Goal: Task Accomplishment & Management: Use online tool/utility

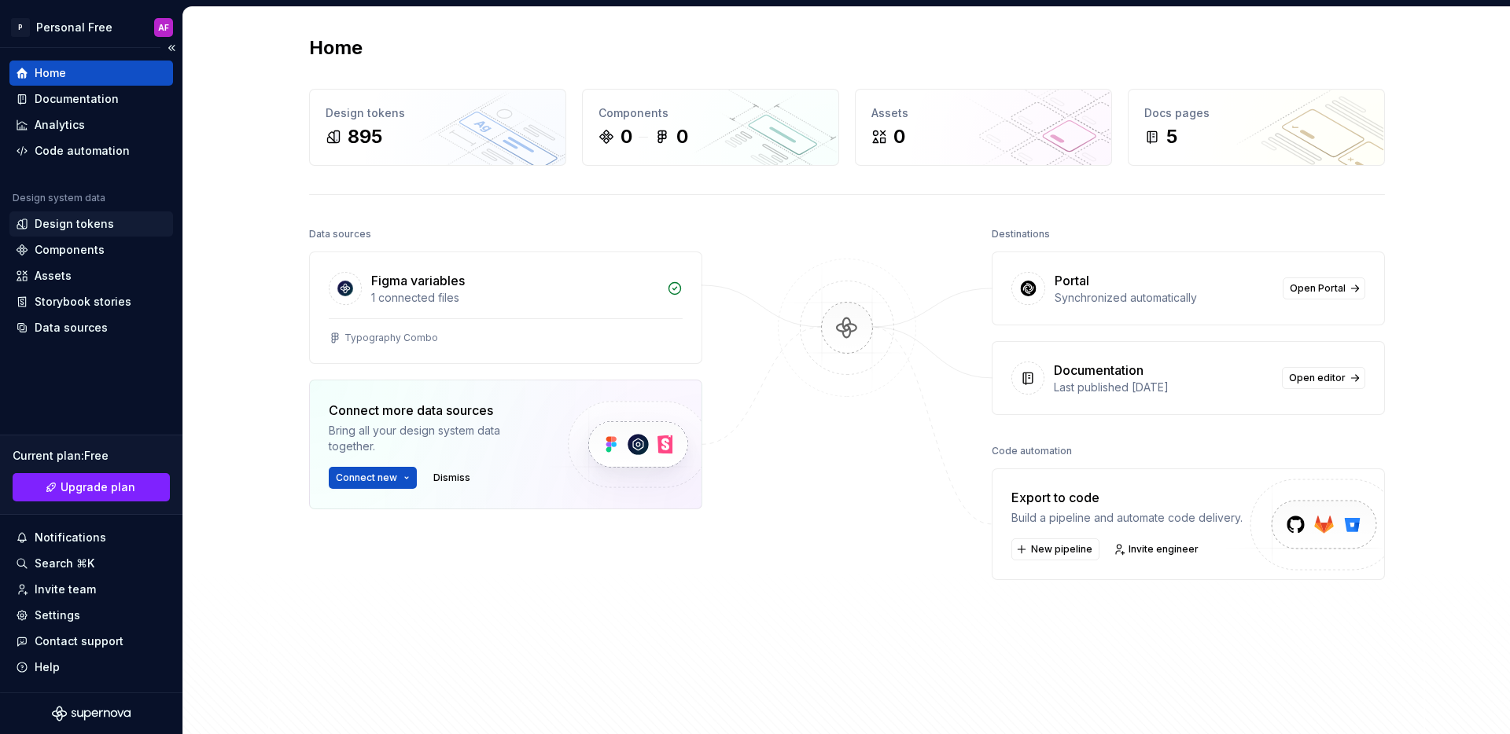
drag, startPoint x: 232, startPoint y: 265, endPoint x: 115, endPoint y: 227, distance: 123.1
click at [230, 265] on div "Home Design tokens 895 Components 0 0 Assets 0 Docs pages 5 Data sources Figma …" at bounding box center [846, 381] width 1327 height 749
click at [94, 230] on div "Design tokens" at bounding box center [74, 224] width 79 height 16
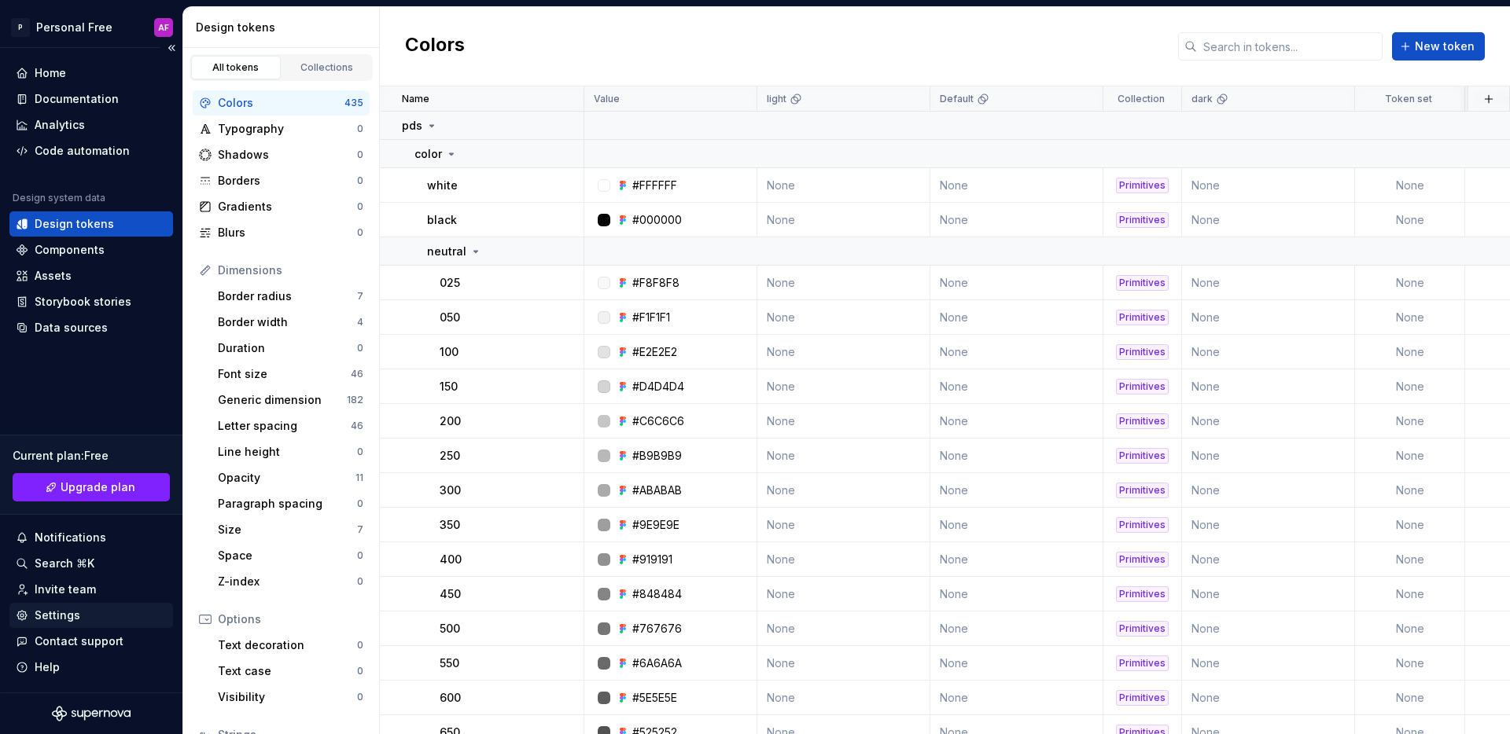
click at [74, 610] on div "Settings" at bounding box center [58, 616] width 46 height 16
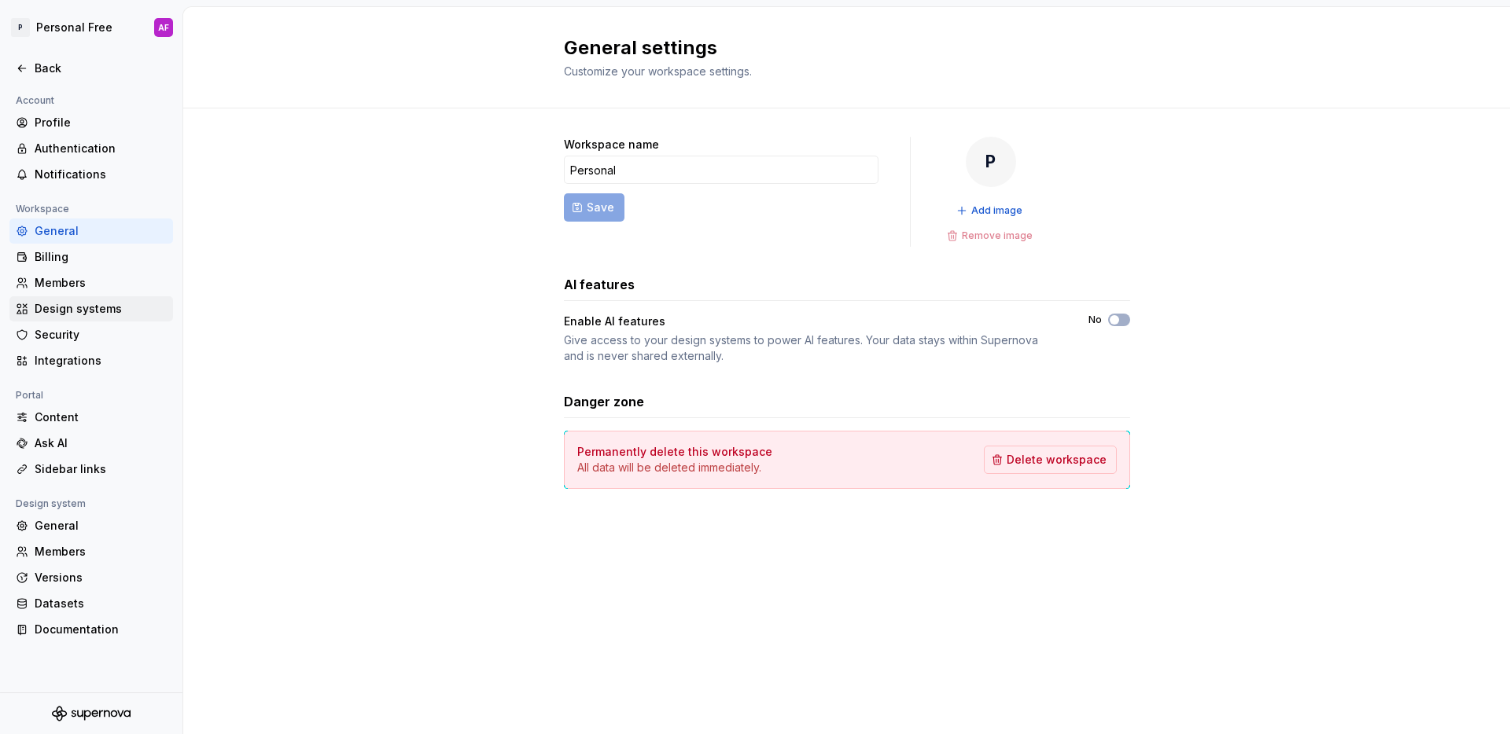
click at [75, 307] on div "Design systems" at bounding box center [101, 309] width 132 height 16
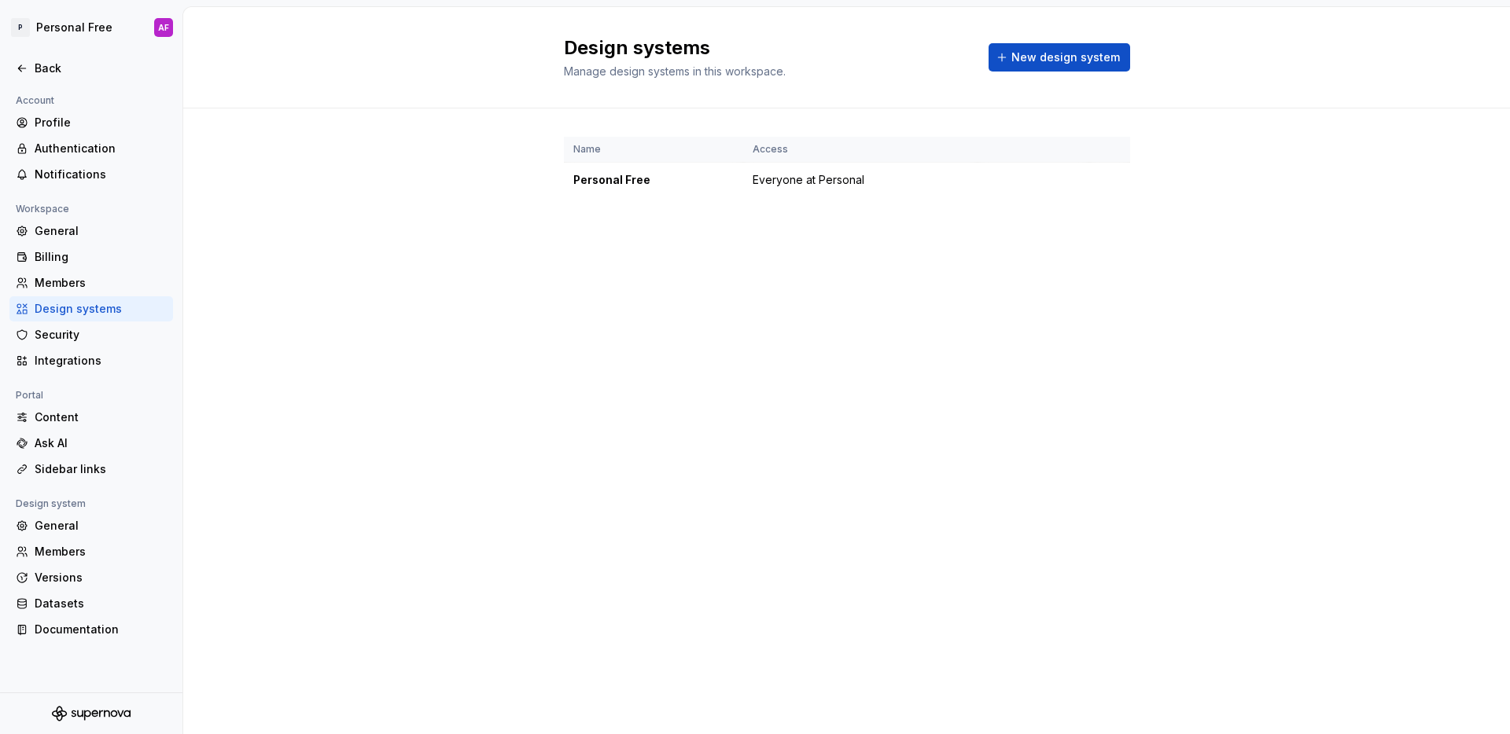
click at [502, 246] on div "Name Access Personal Free Everyone at Personal" at bounding box center [846, 183] width 1327 height 149
click at [1110, 181] on html "P Personal Free AF Back Account Profile Authentication Notifications Workspace …" at bounding box center [755, 367] width 1510 height 734
click at [1143, 234] on div "Design system settings" at bounding box center [1202, 236] width 149 height 16
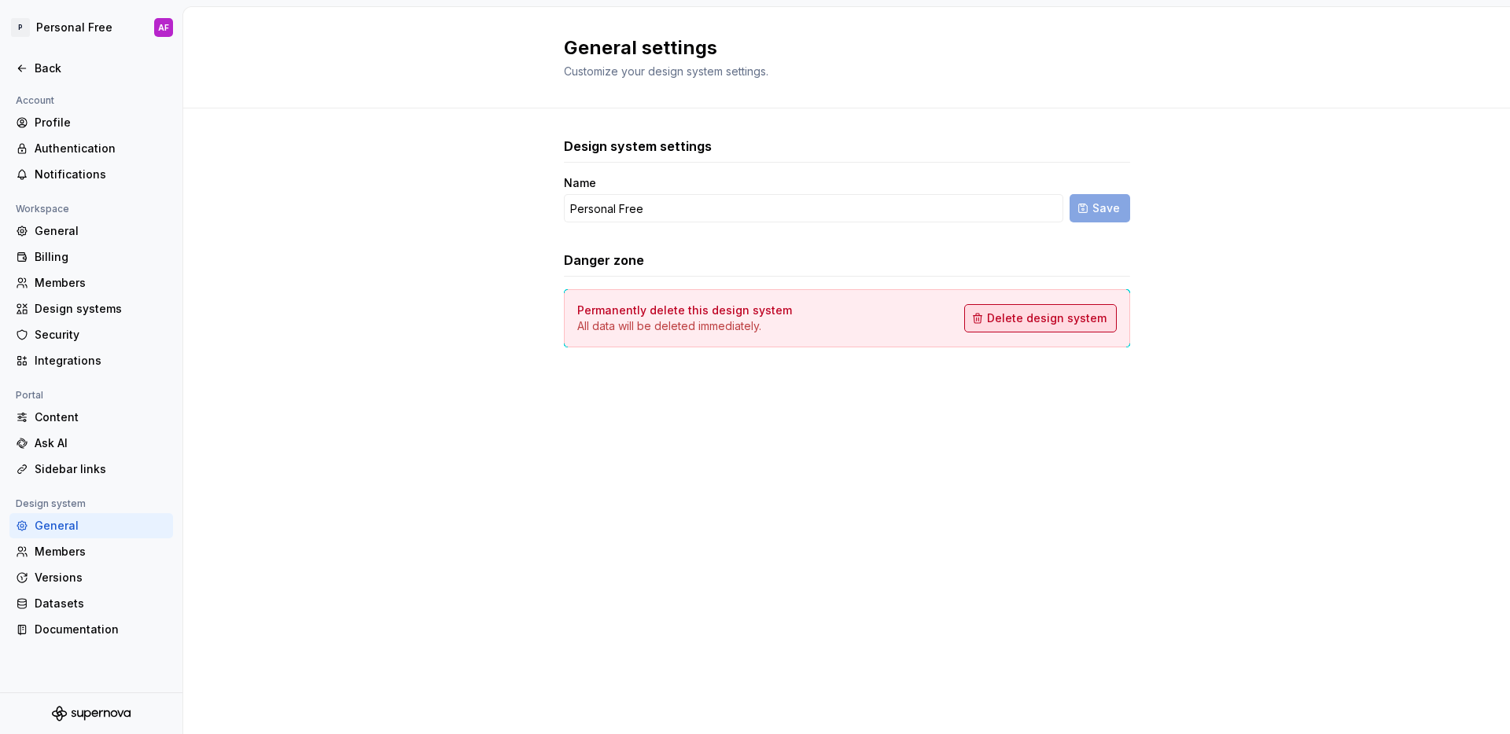
click at [1023, 326] on button "Delete design system" at bounding box center [1040, 318] width 153 height 28
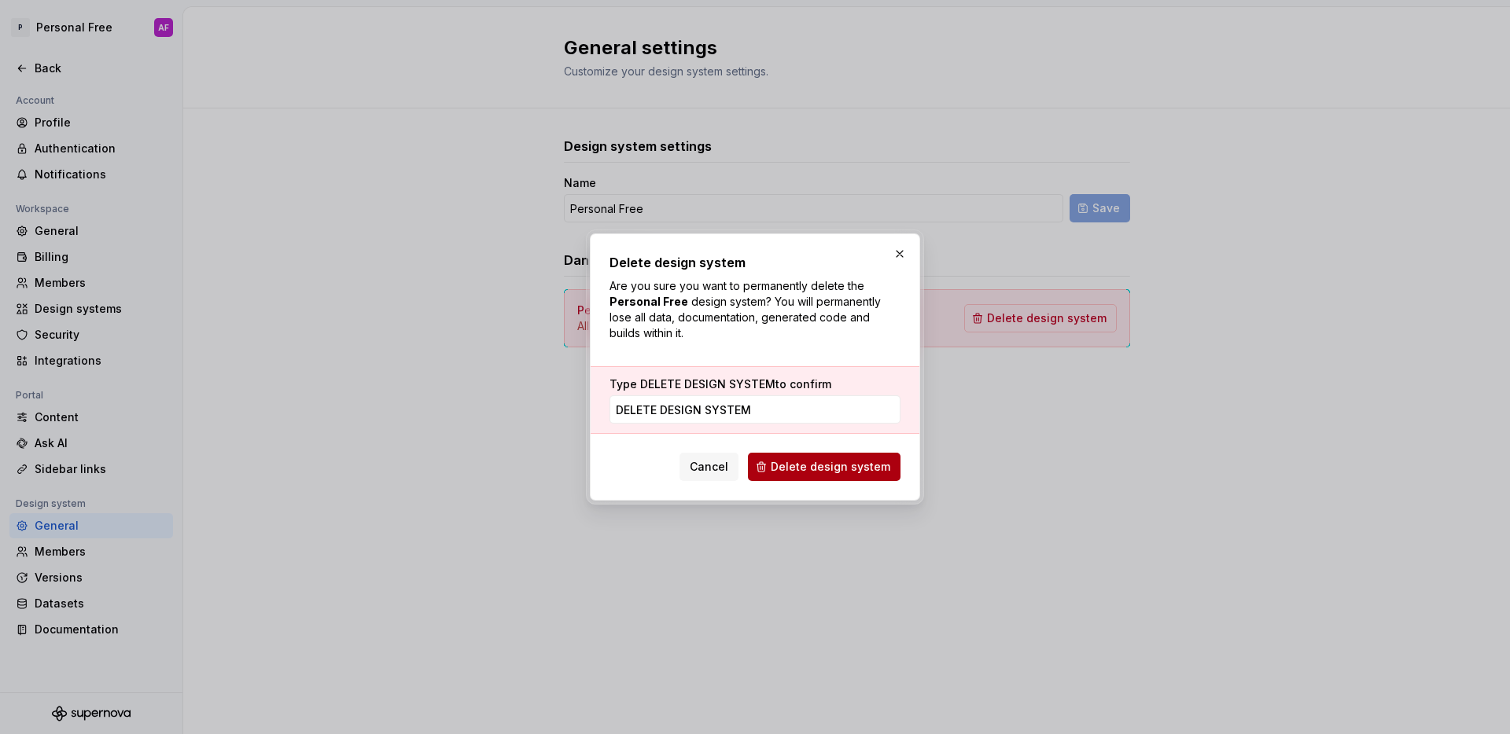
type input "DELETE DESIGN SYSTEM"
click at [844, 457] on button "Delete design system" at bounding box center [824, 467] width 153 height 28
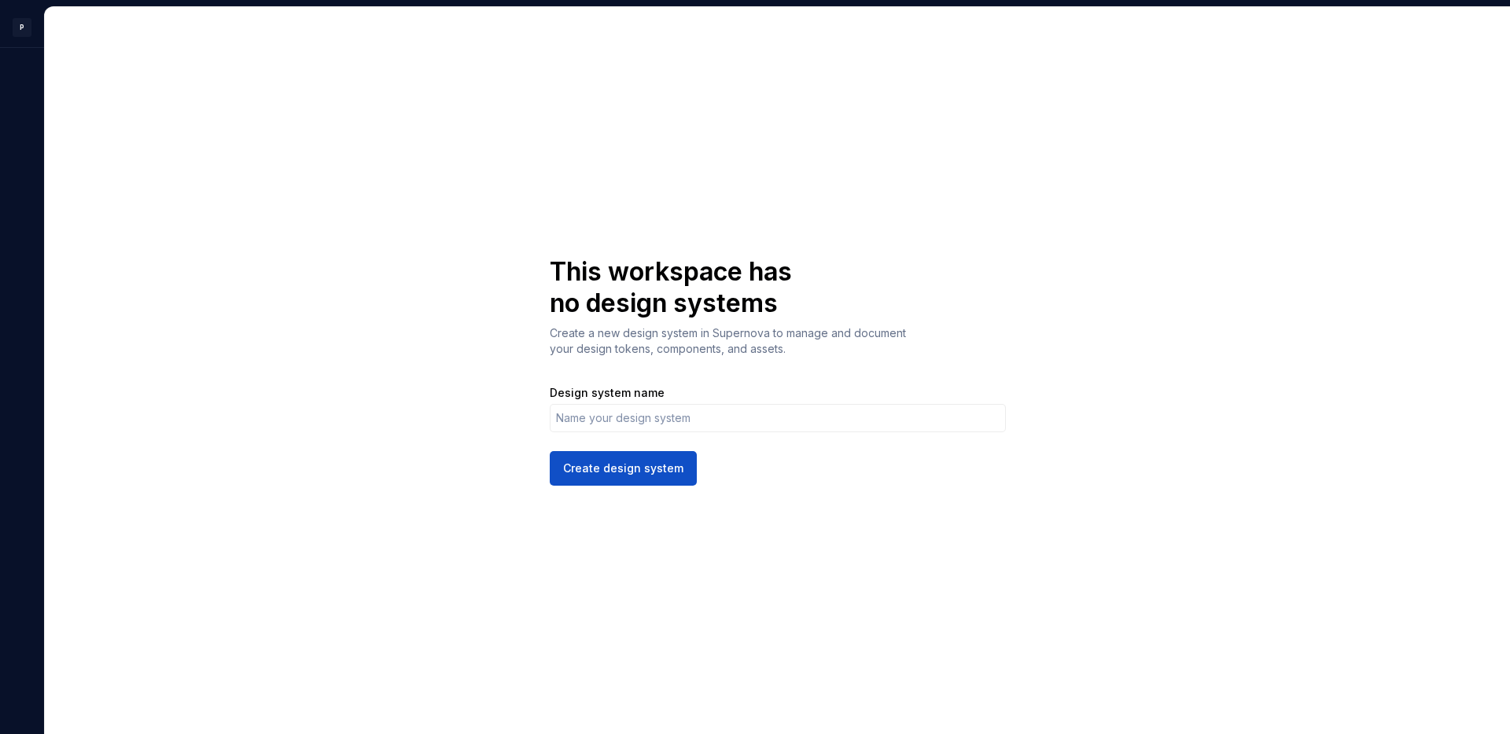
click at [265, 315] on div "This workspace has no design systems Create a new design system in Supernova to…" at bounding box center [777, 370] width 1465 height 727
click at [649, 411] on input "Design system name" at bounding box center [778, 418] width 456 height 28
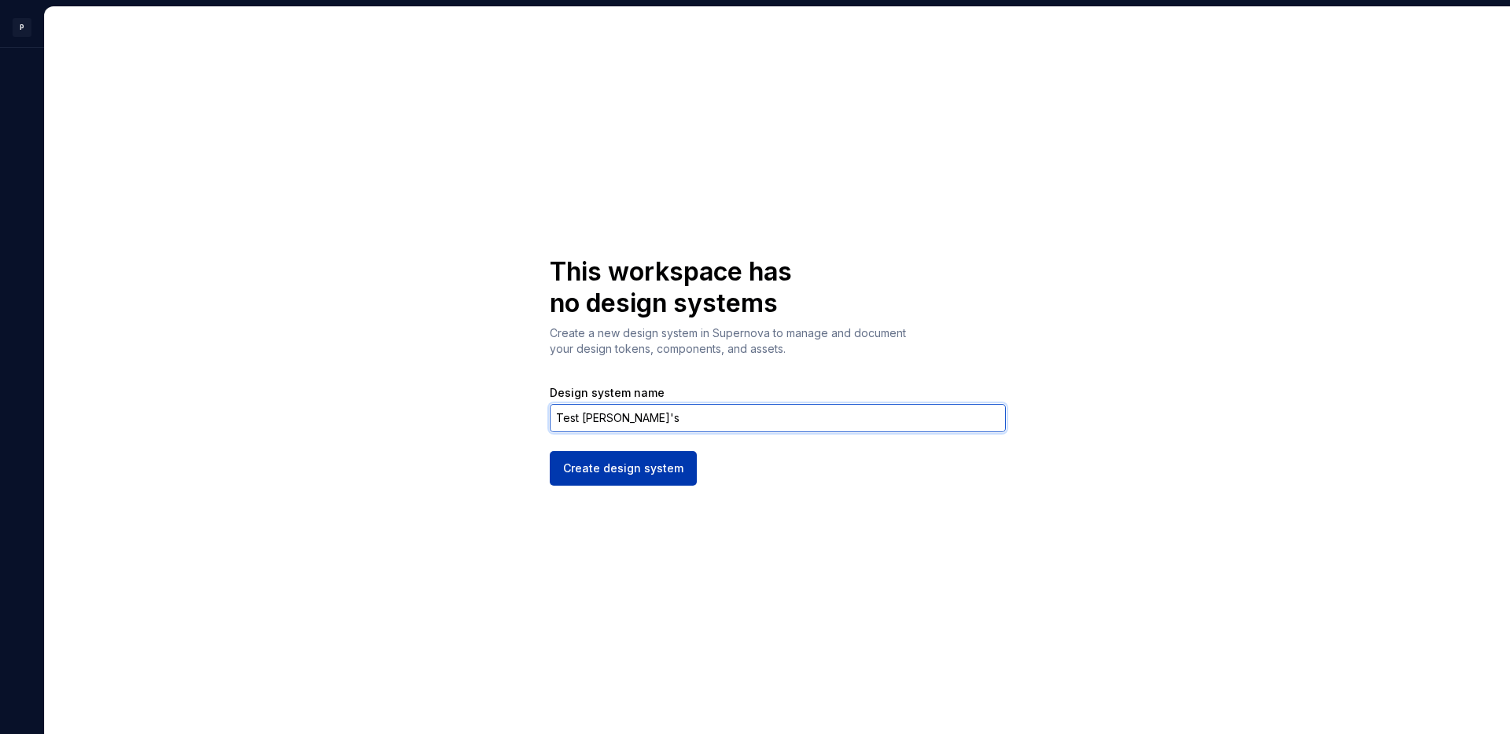
type input "Test [PERSON_NAME]'s"
click at [594, 469] on span "Create design system" at bounding box center [623, 469] width 120 height 16
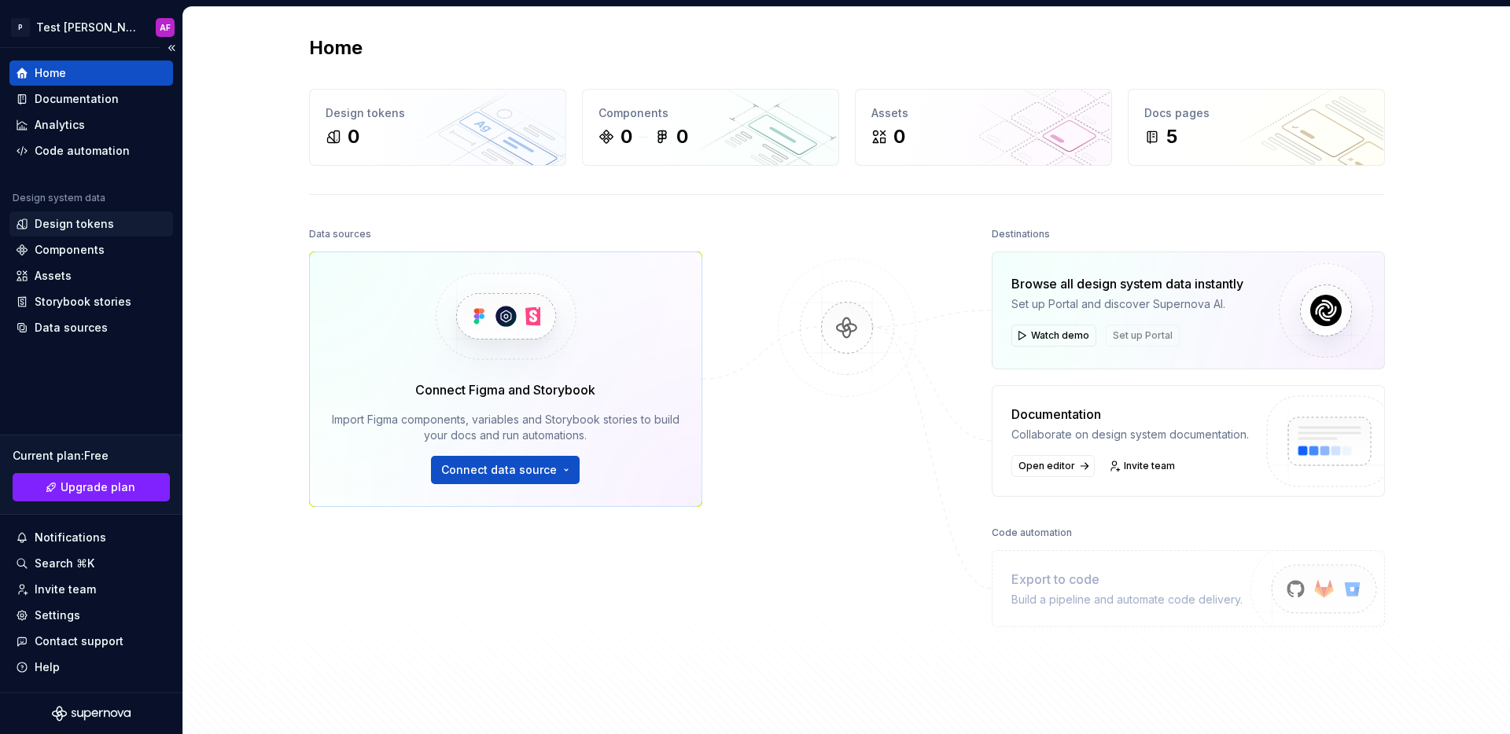
click at [72, 225] on div "Design tokens" at bounding box center [74, 224] width 79 height 16
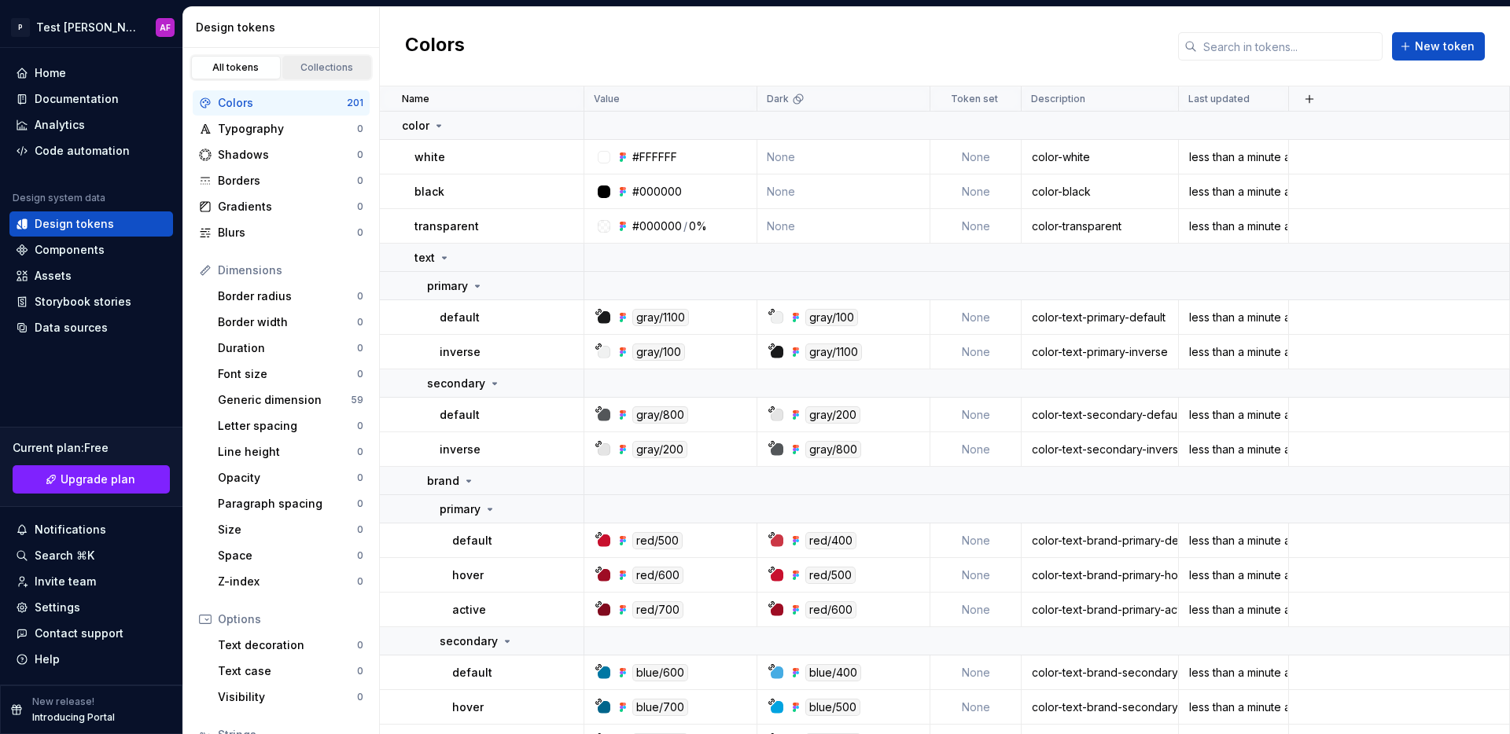
click at [317, 67] on div "Collections" at bounding box center [327, 67] width 79 height 13
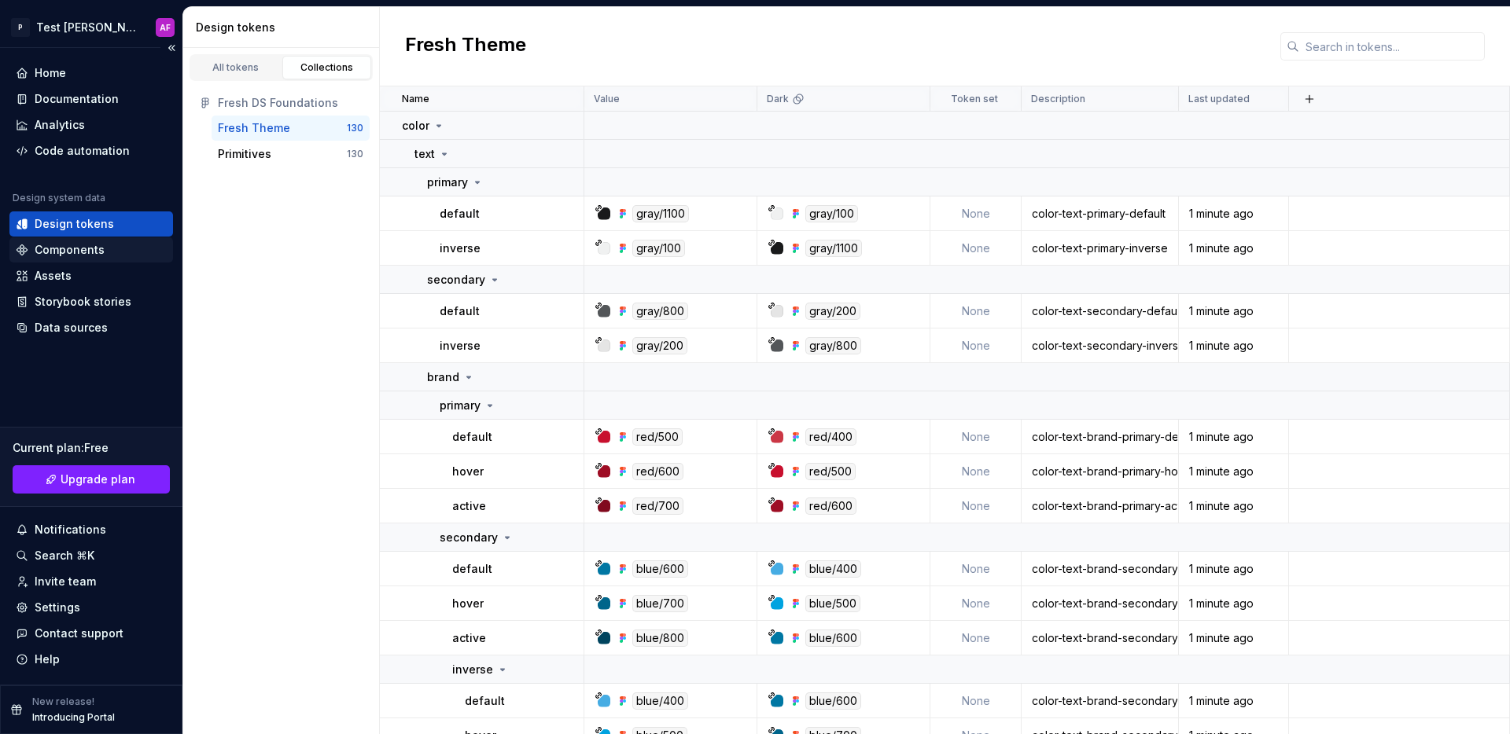
click at [77, 252] on div "Components" at bounding box center [70, 250] width 70 height 16
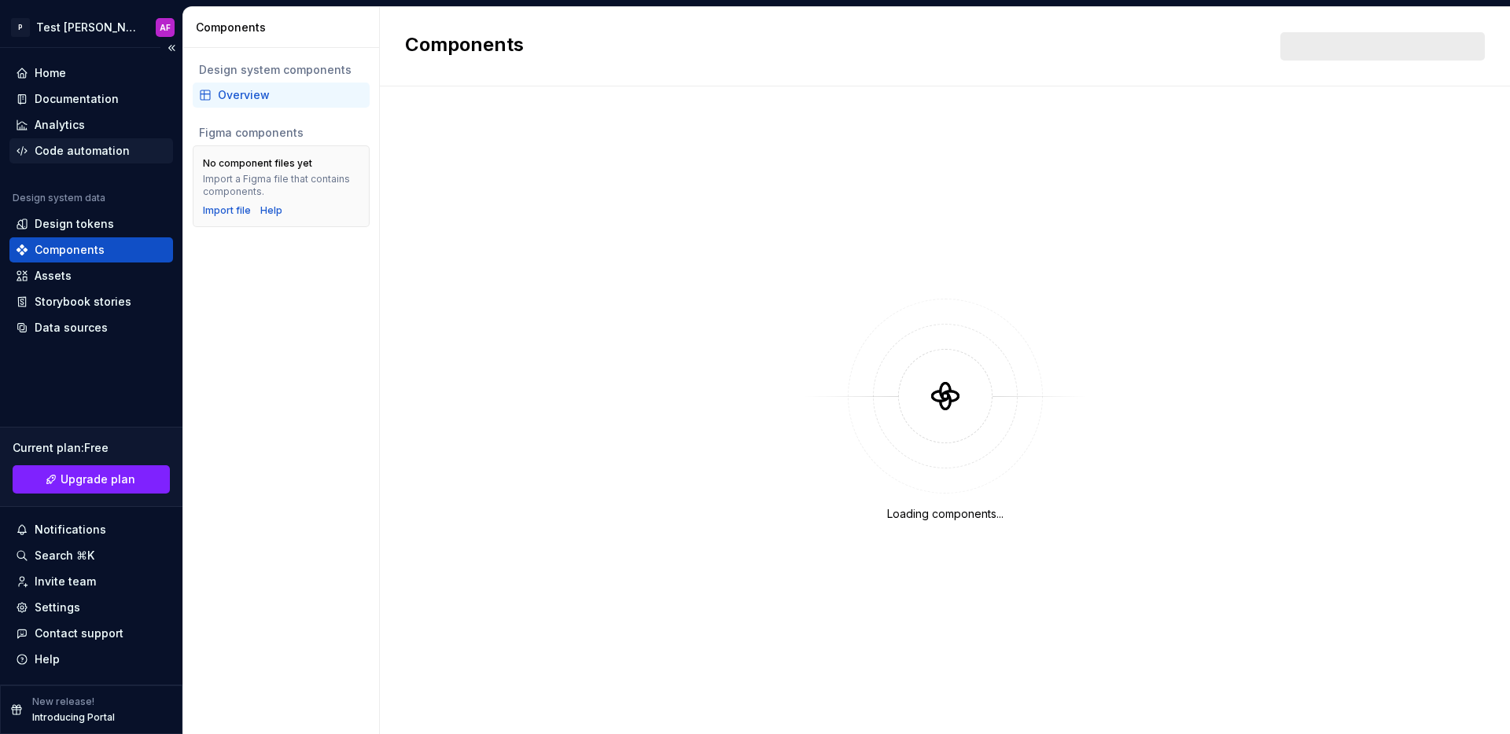
click at [80, 147] on div "Code automation" at bounding box center [82, 151] width 95 height 16
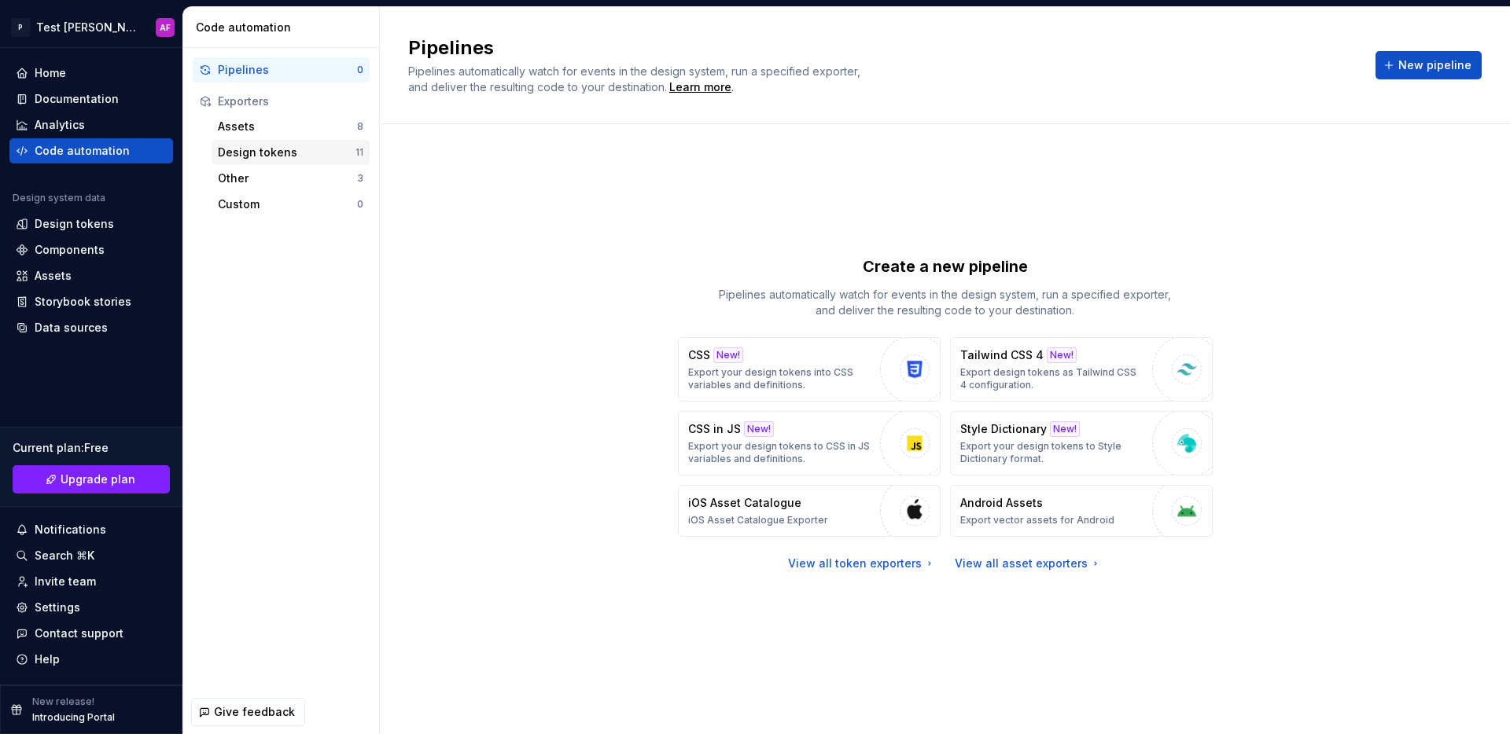
click at [256, 149] on div "Design tokens" at bounding box center [287, 153] width 138 height 16
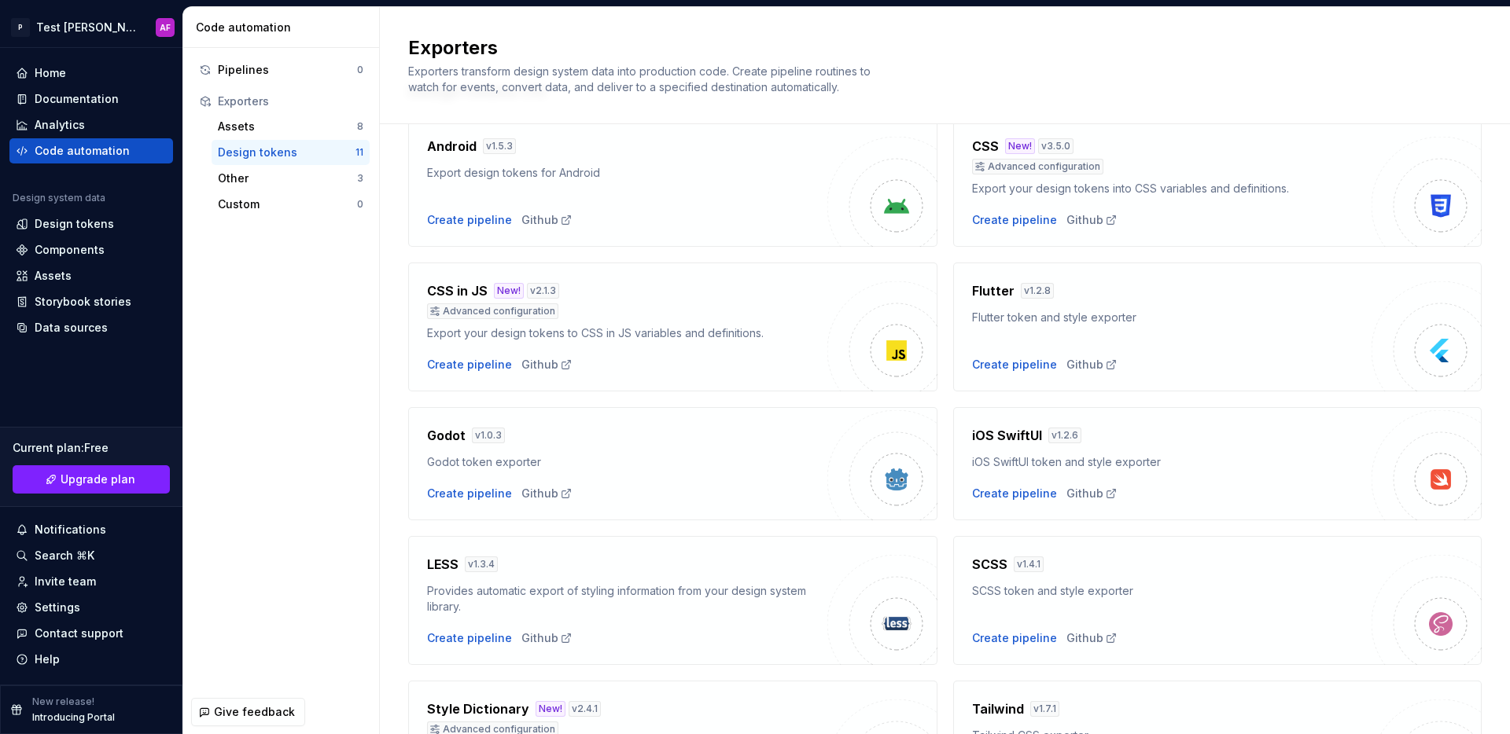
scroll to position [76, 0]
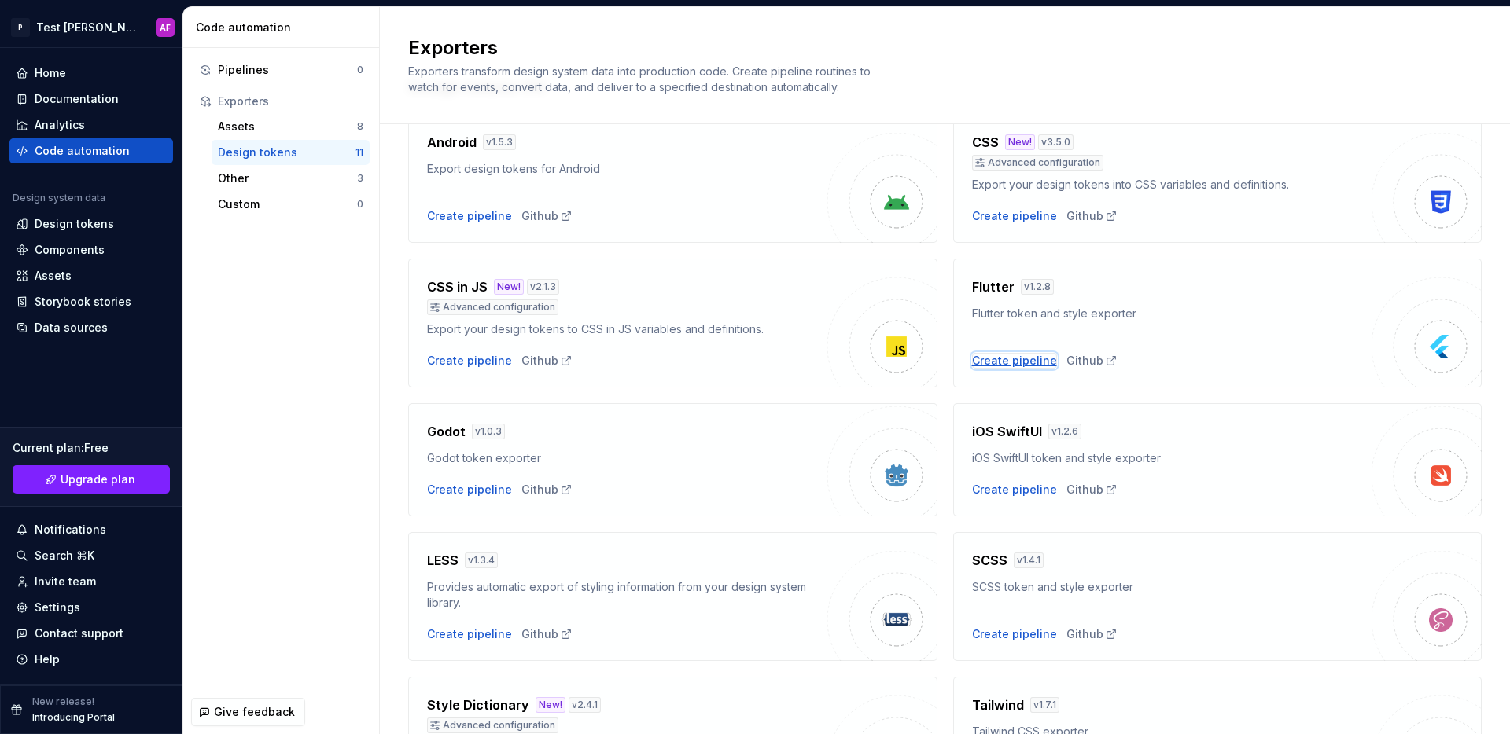
click at [994, 360] on div "Create pipeline" at bounding box center [1014, 361] width 85 height 16
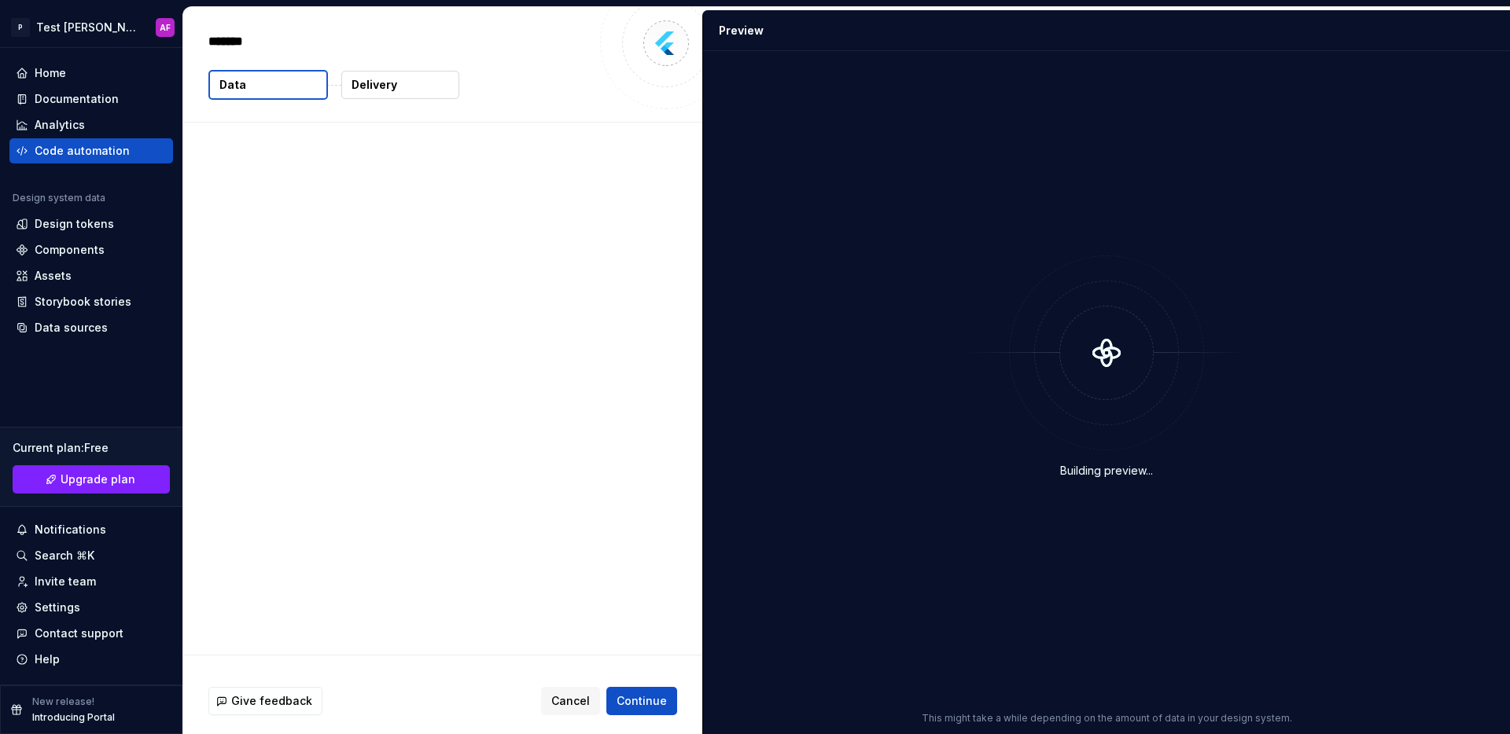
type textarea "*"
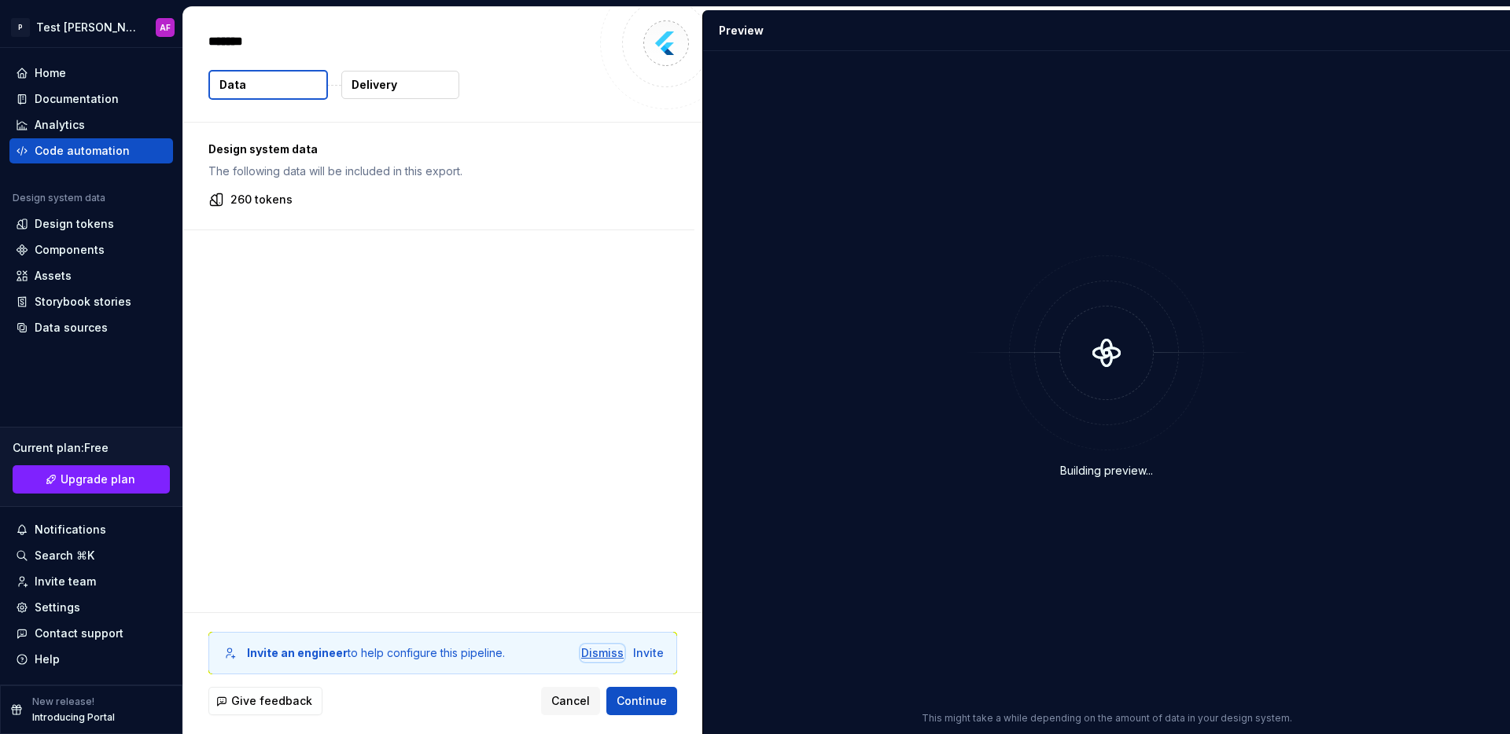
click at [612, 651] on div "Dismiss" at bounding box center [602, 654] width 42 height 16
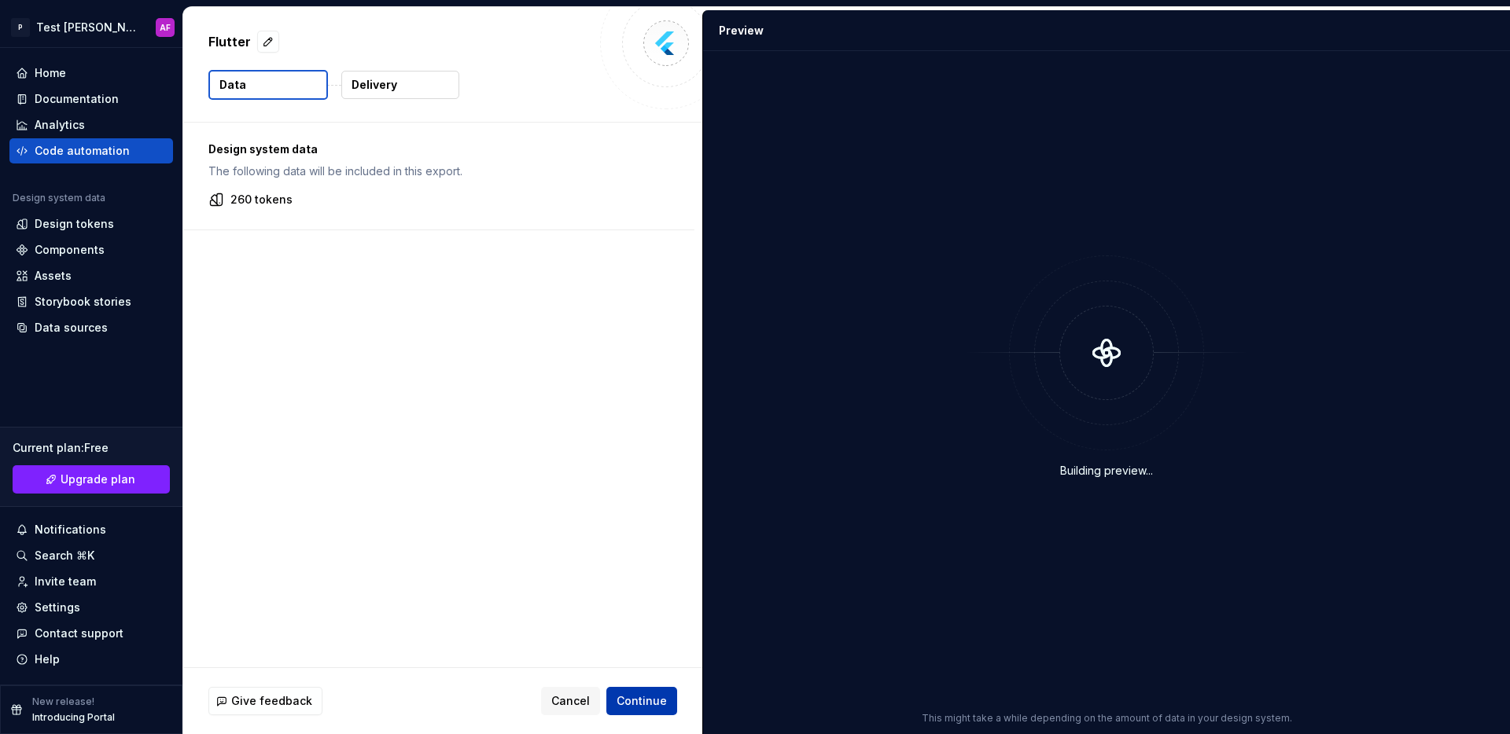
click at [664, 704] on span "Continue" at bounding box center [641, 702] width 50 height 16
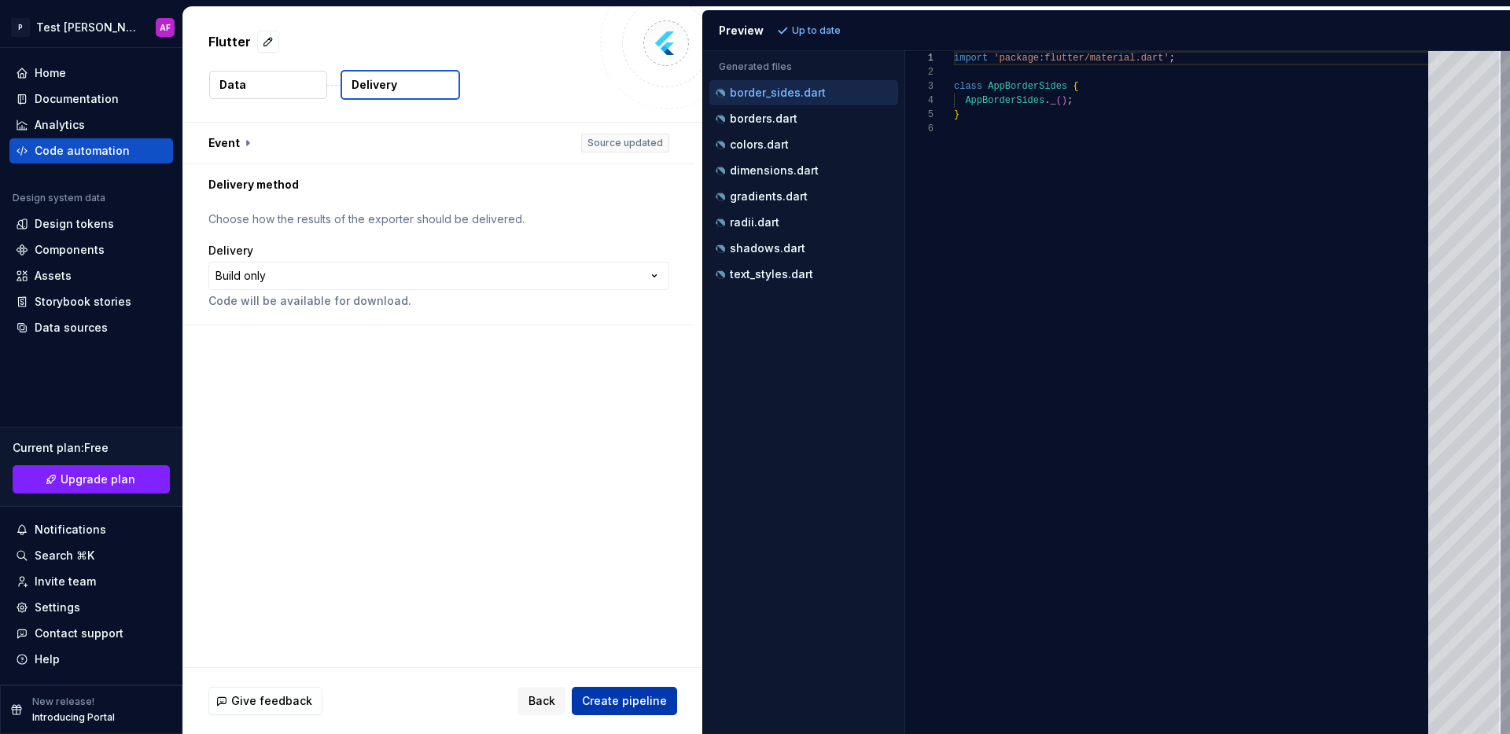
click at [651, 696] on span "Create pipeline" at bounding box center [624, 702] width 85 height 16
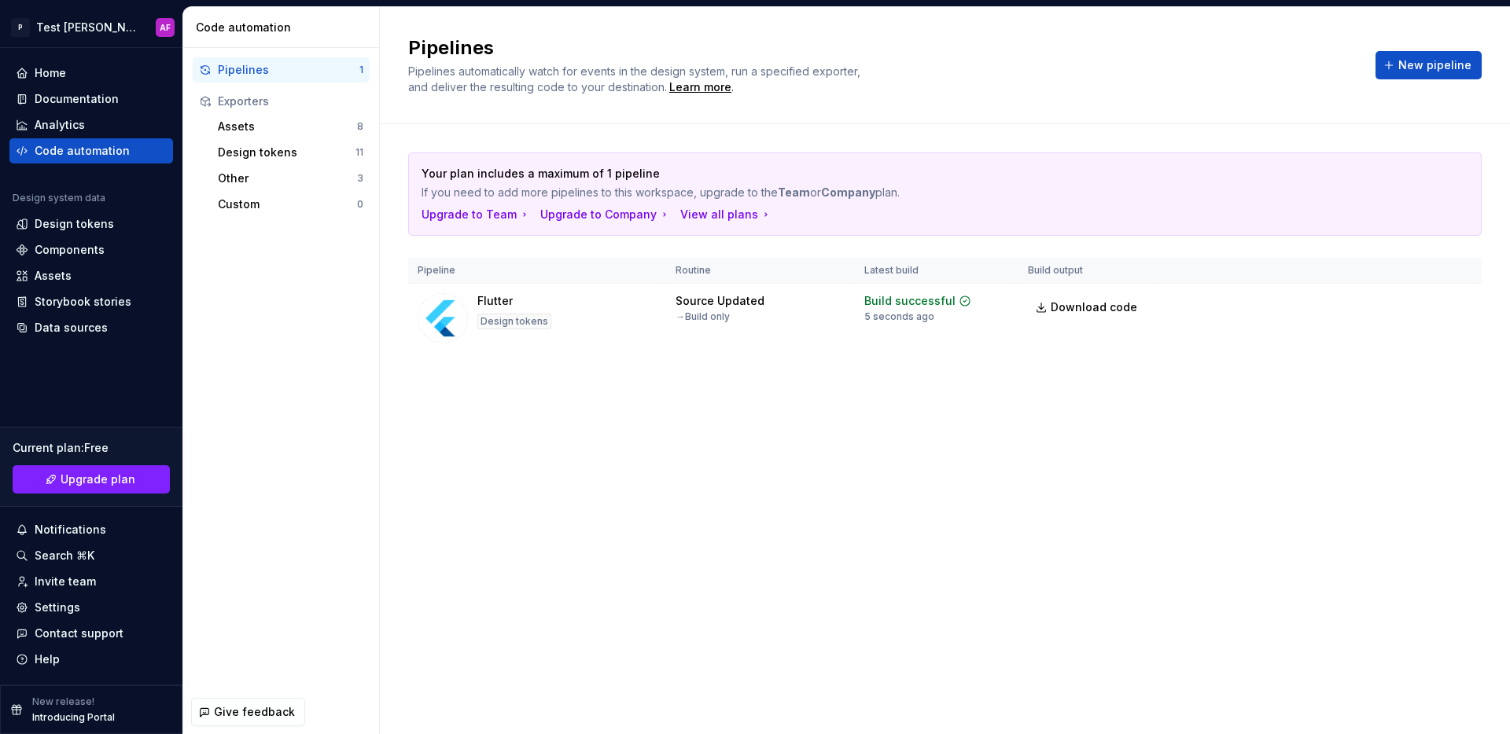
click at [1049, 388] on div "Your plan includes a maximum of 1 pipeline If you need to add more pipelines to…" at bounding box center [944, 268] width 1073 height 289
click at [1092, 311] on span "Download code" at bounding box center [1094, 308] width 86 height 16
click at [781, 306] on div "Source Updated → Build only" at bounding box center [760, 308] width 170 height 30
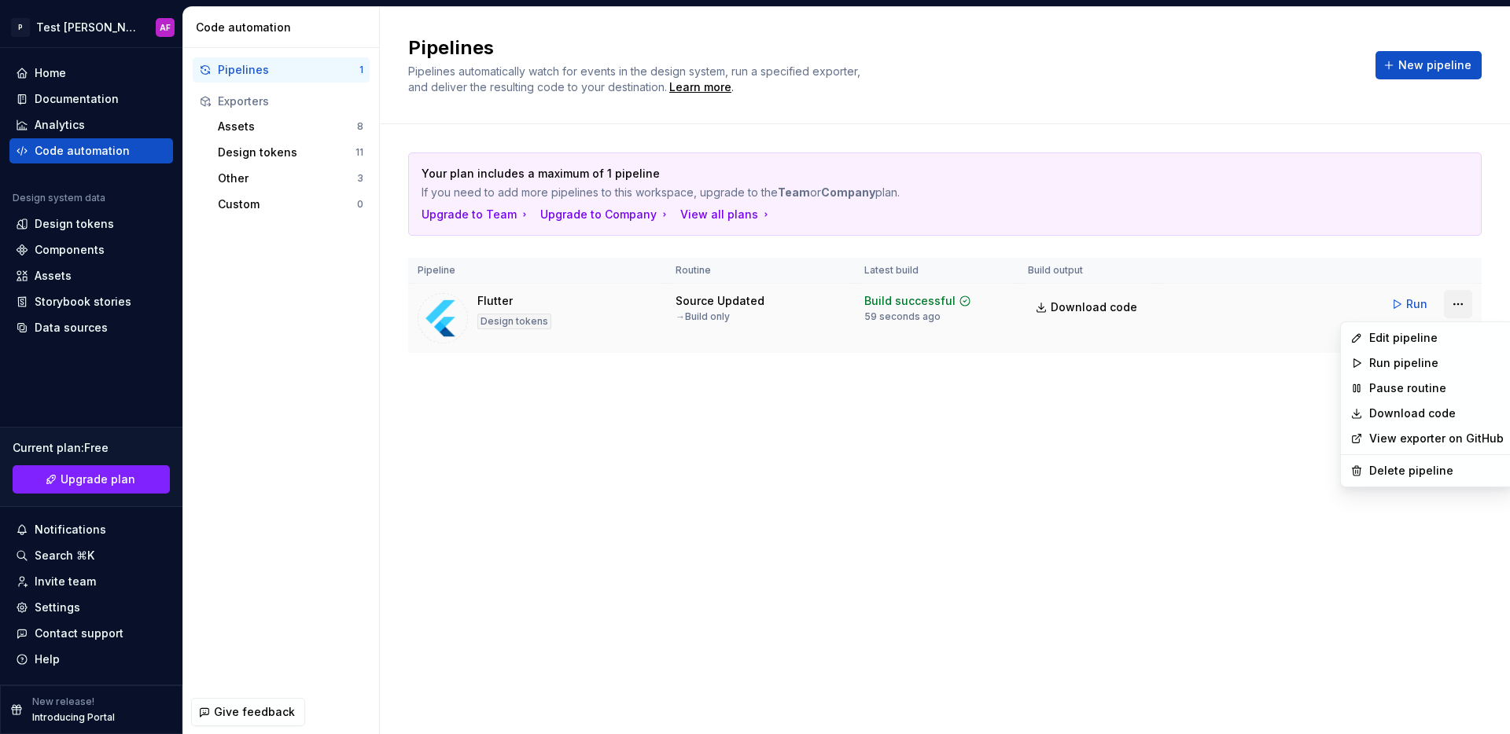
click at [1457, 305] on html "P Test [PERSON_NAME]'s AF Home Documentation Analytics Code automation Design s…" at bounding box center [755, 367] width 1510 height 734
click at [1385, 337] on div "Edit pipeline" at bounding box center [1436, 338] width 134 height 16
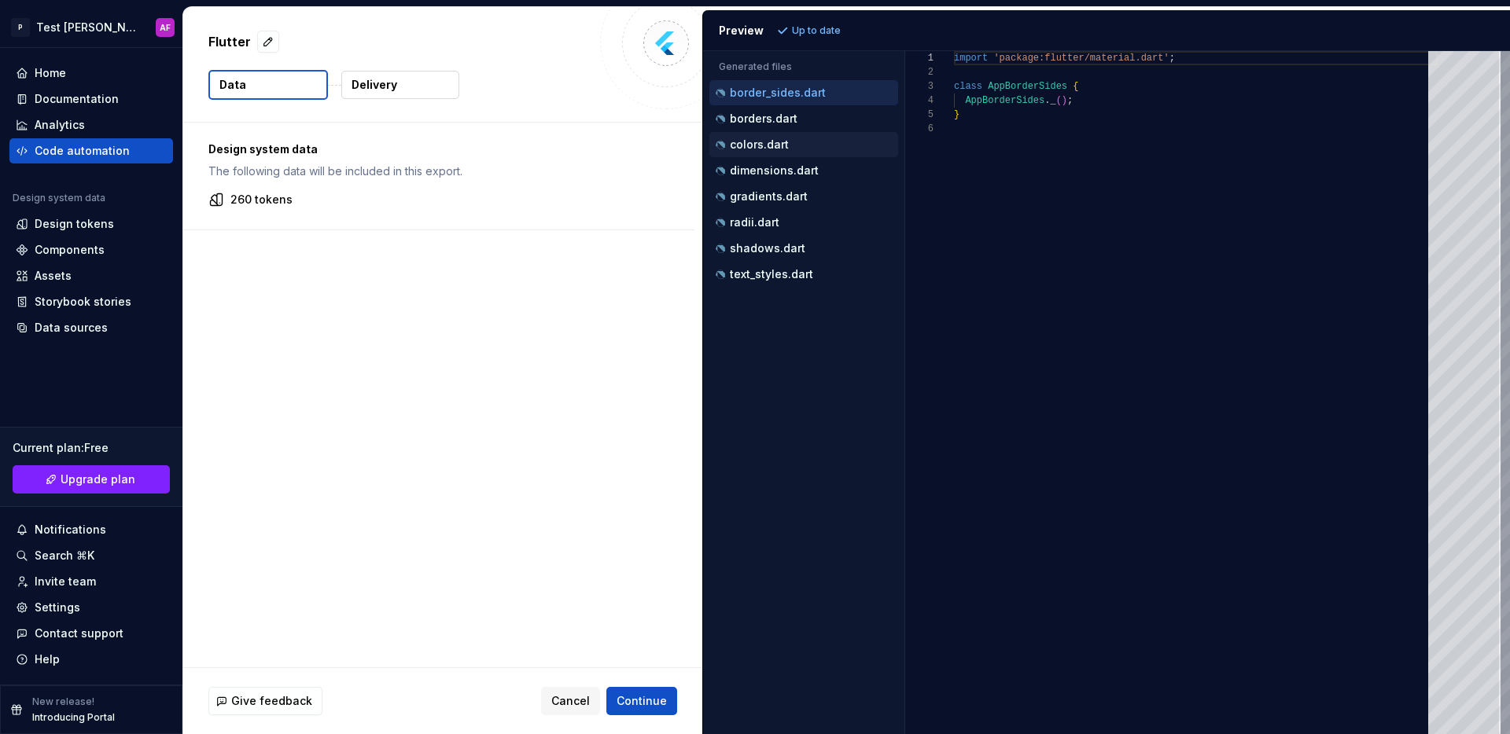
click at [808, 142] on div "colors.dart" at bounding box center [805, 145] width 186 height 16
type textarea "**********"
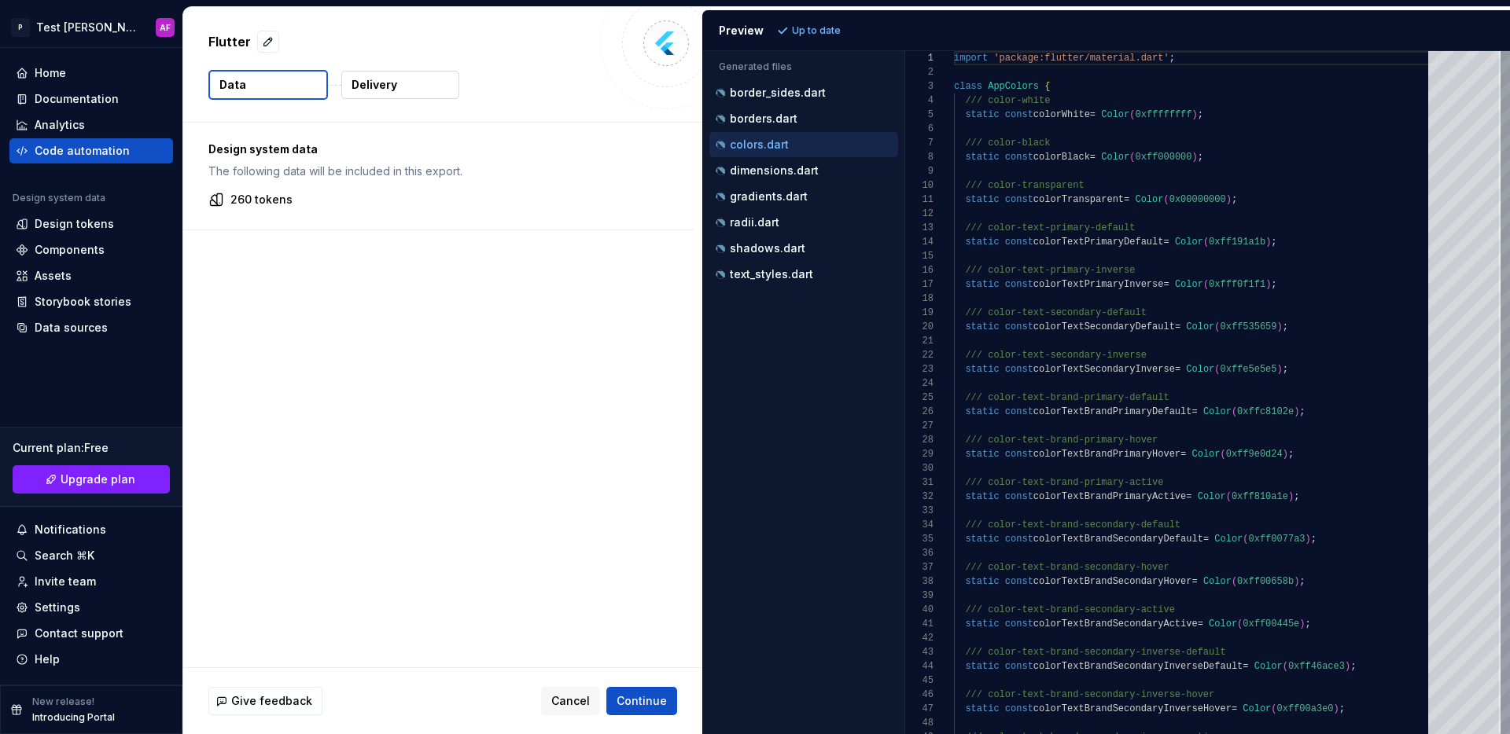
click at [260, 276] on div "Design system data The following data will be included in this export. 260 toke…" at bounding box center [442, 395] width 519 height 545
click at [375, 86] on p "Delivery" at bounding box center [374, 85] width 46 height 16
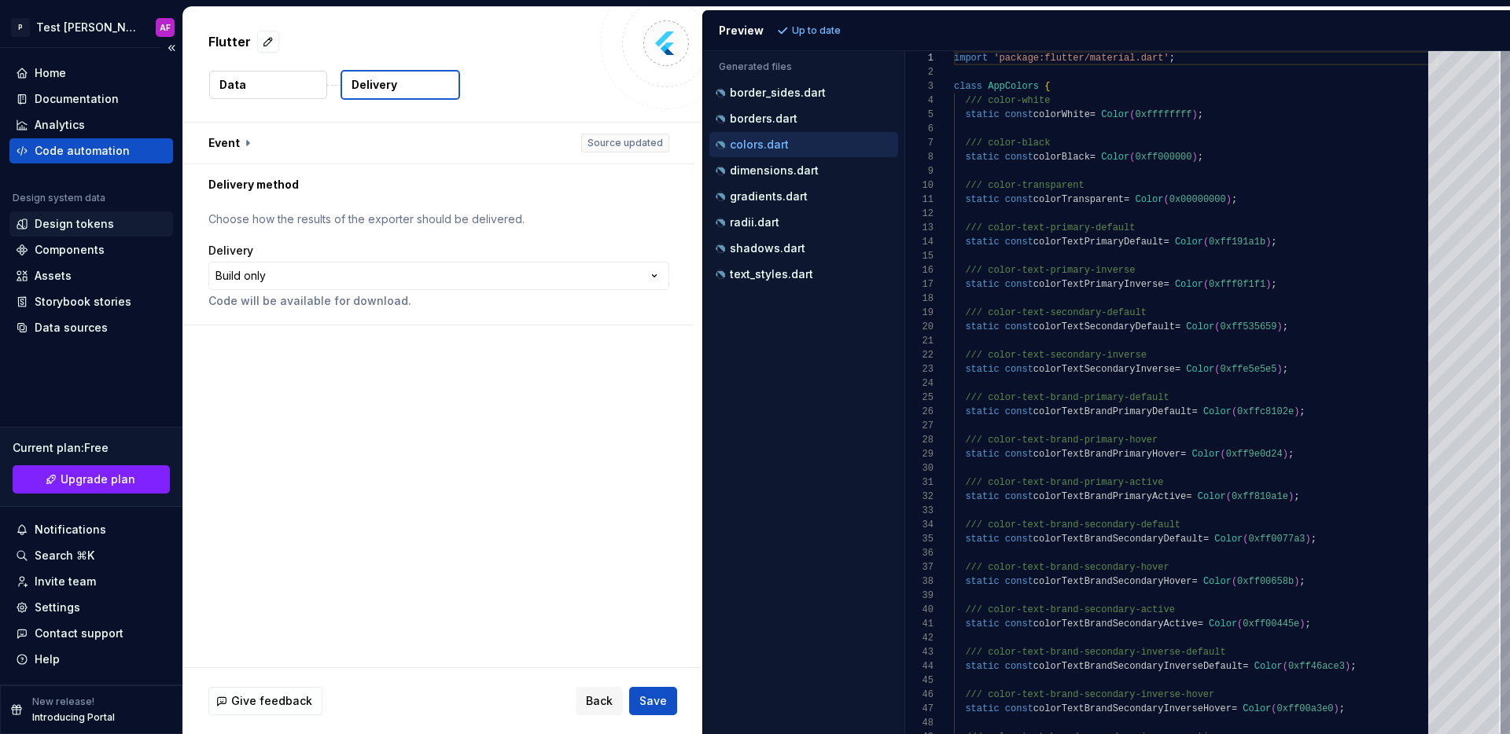
click at [86, 214] on div "Design tokens" at bounding box center [91, 224] width 164 height 25
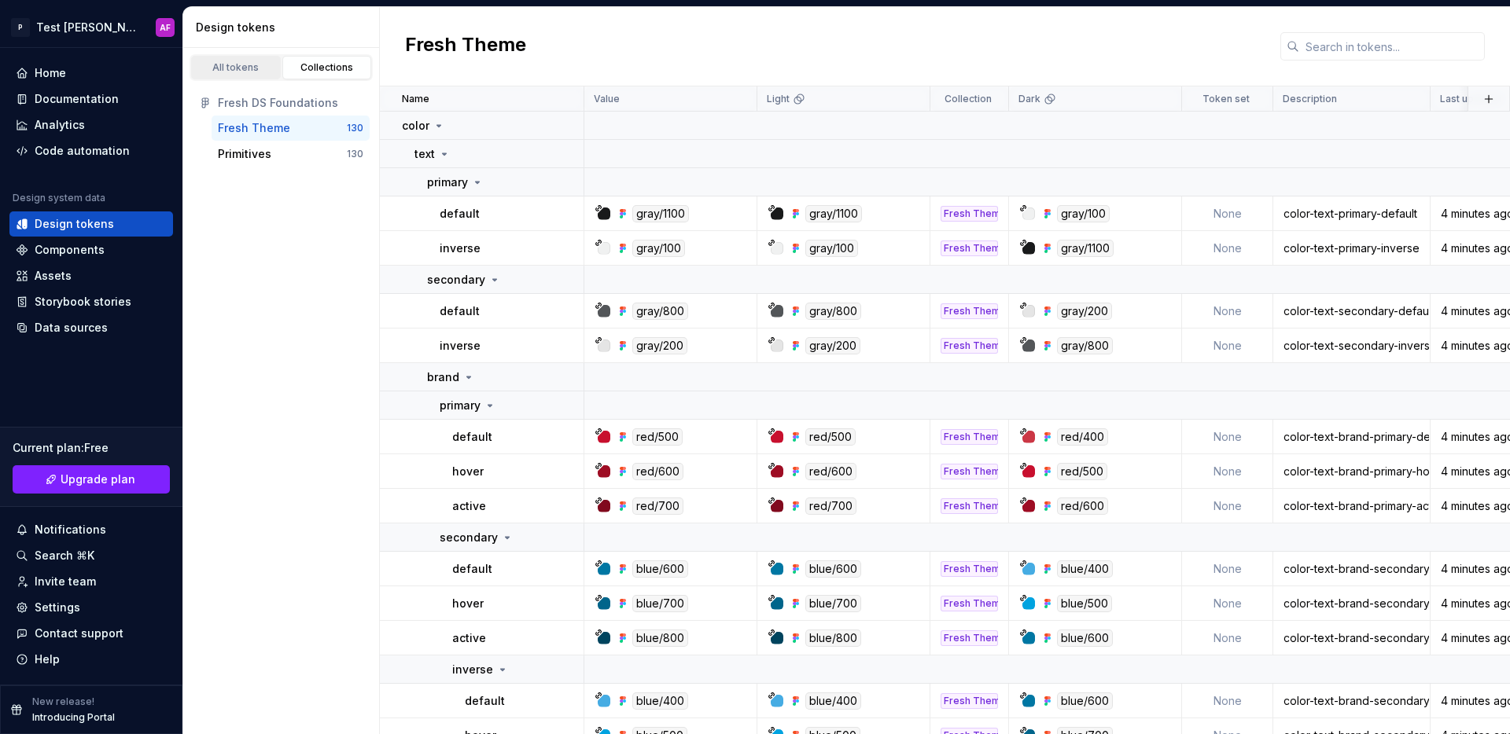
click at [256, 63] on div "All tokens" at bounding box center [236, 67] width 79 height 13
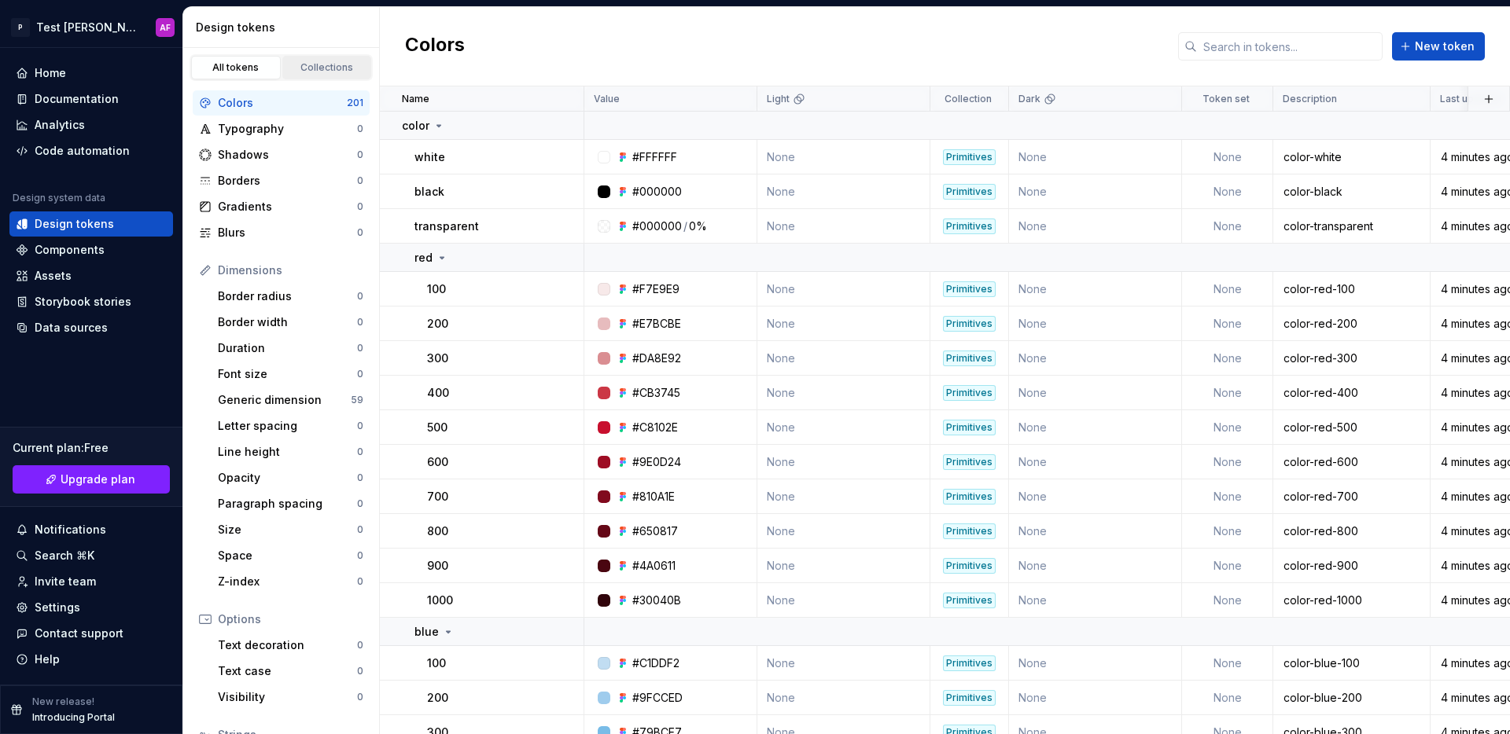
click at [332, 71] on div "Collections" at bounding box center [327, 67] width 79 height 13
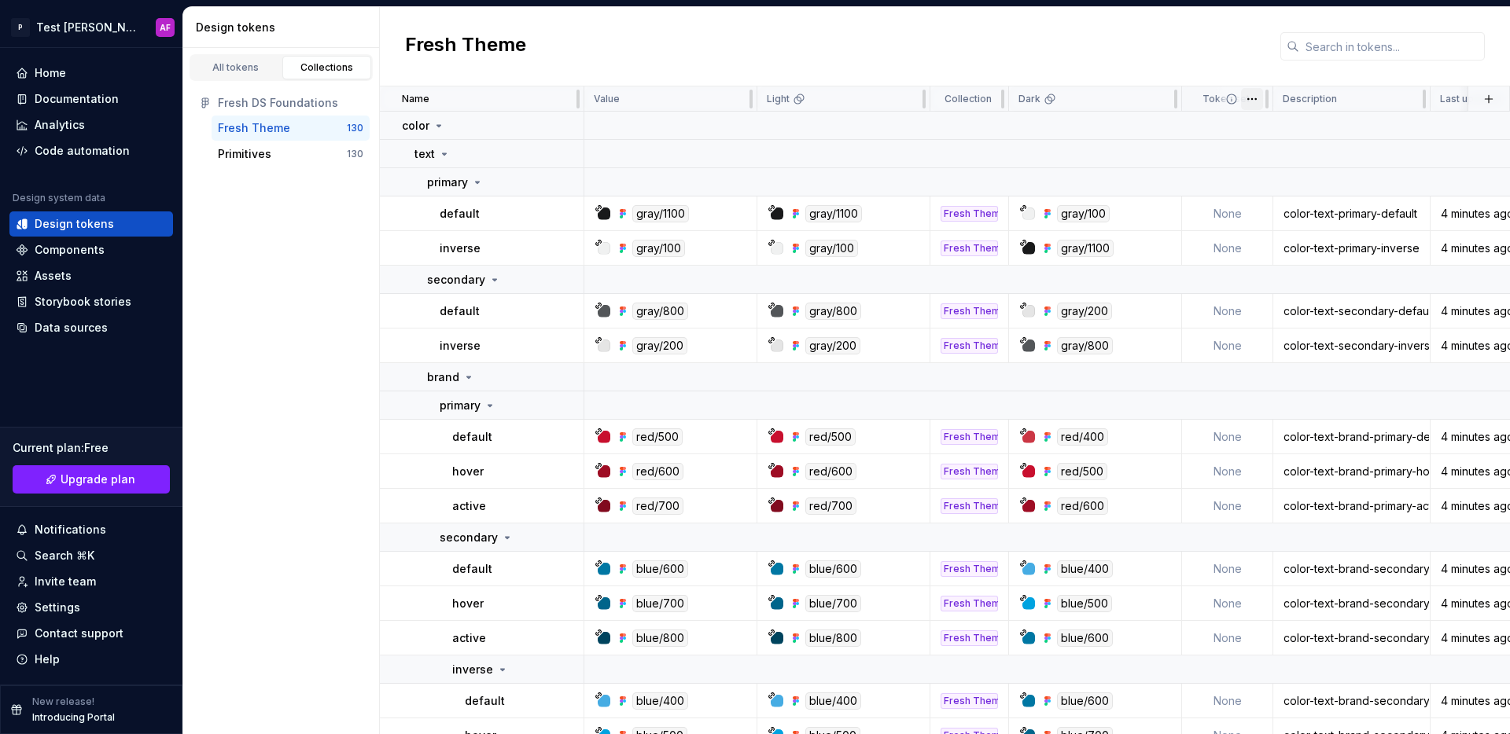
click at [1247, 96] on html "P Test [PERSON_NAME]'s AF Home Documentation Analytics Code automation Design s…" at bounding box center [755, 367] width 1510 height 734
click at [224, 66] on div "All tokens" at bounding box center [236, 67] width 79 height 13
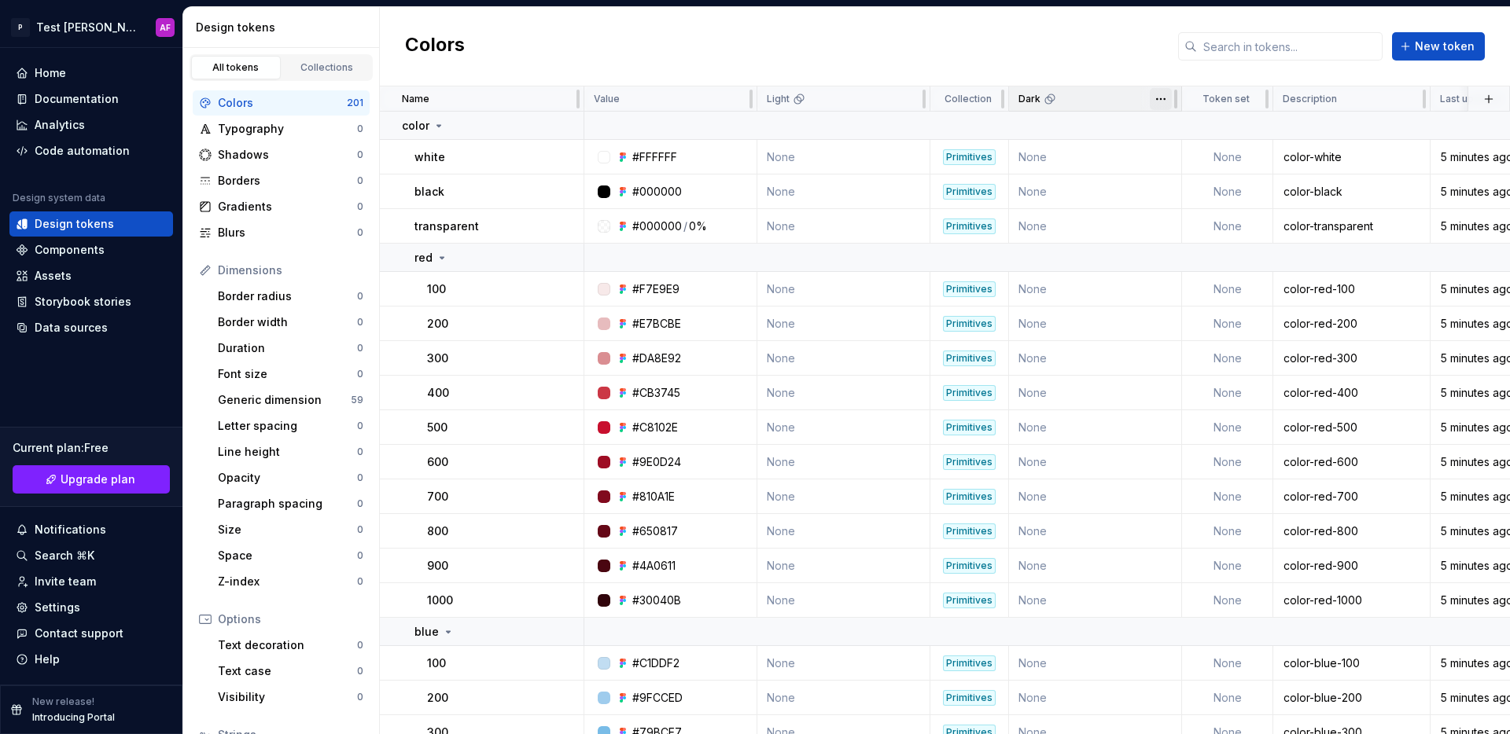
click at [1160, 99] on html "P Test [PERSON_NAME]'s AF Home Documentation Analytics Code automation Design s…" at bounding box center [755, 367] width 1510 height 734
click at [1213, 156] on div "Move to left" at bounding box center [1230, 162] width 102 height 16
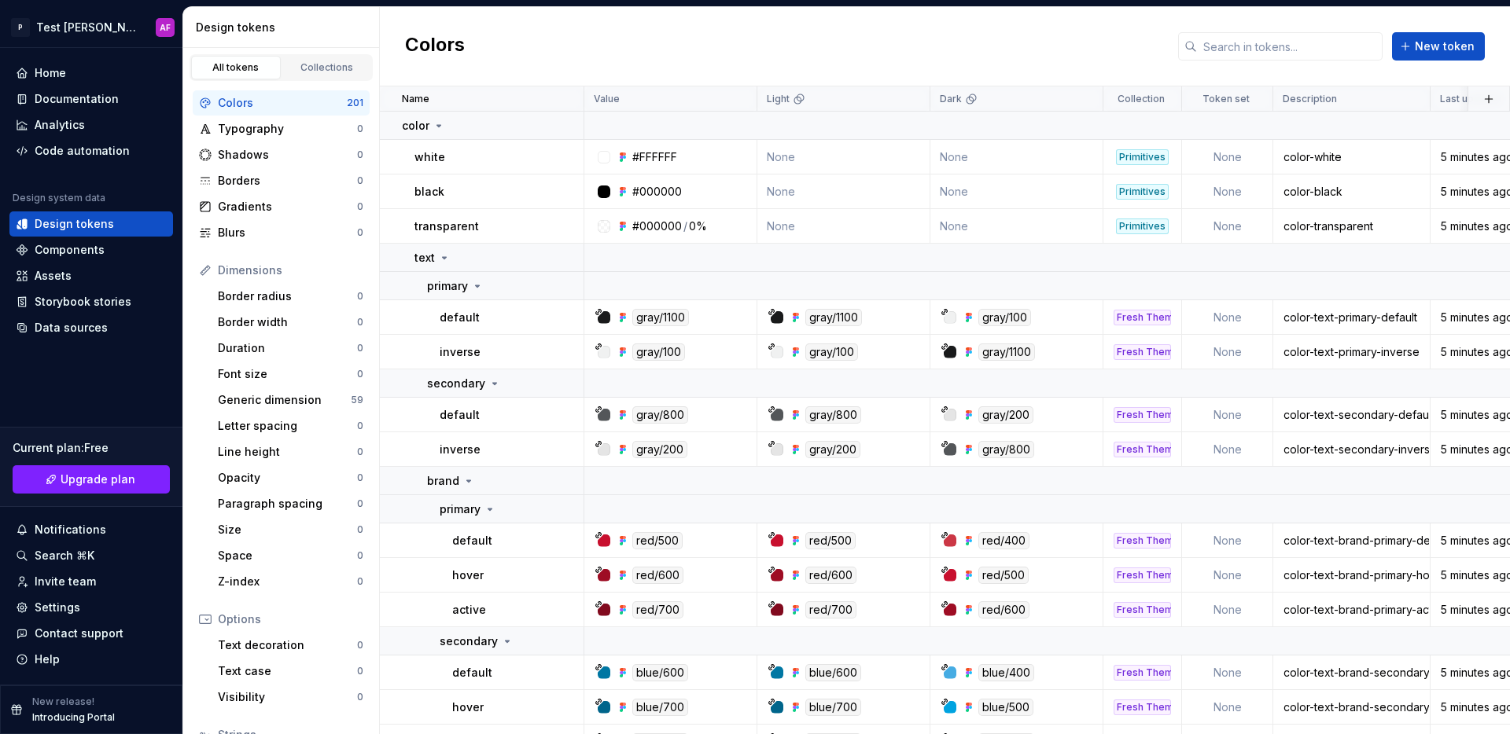
click at [850, 53] on div "Colors New token" at bounding box center [945, 46] width 1130 height 79
click at [94, 156] on div "Code automation" at bounding box center [82, 151] width 95 height 16
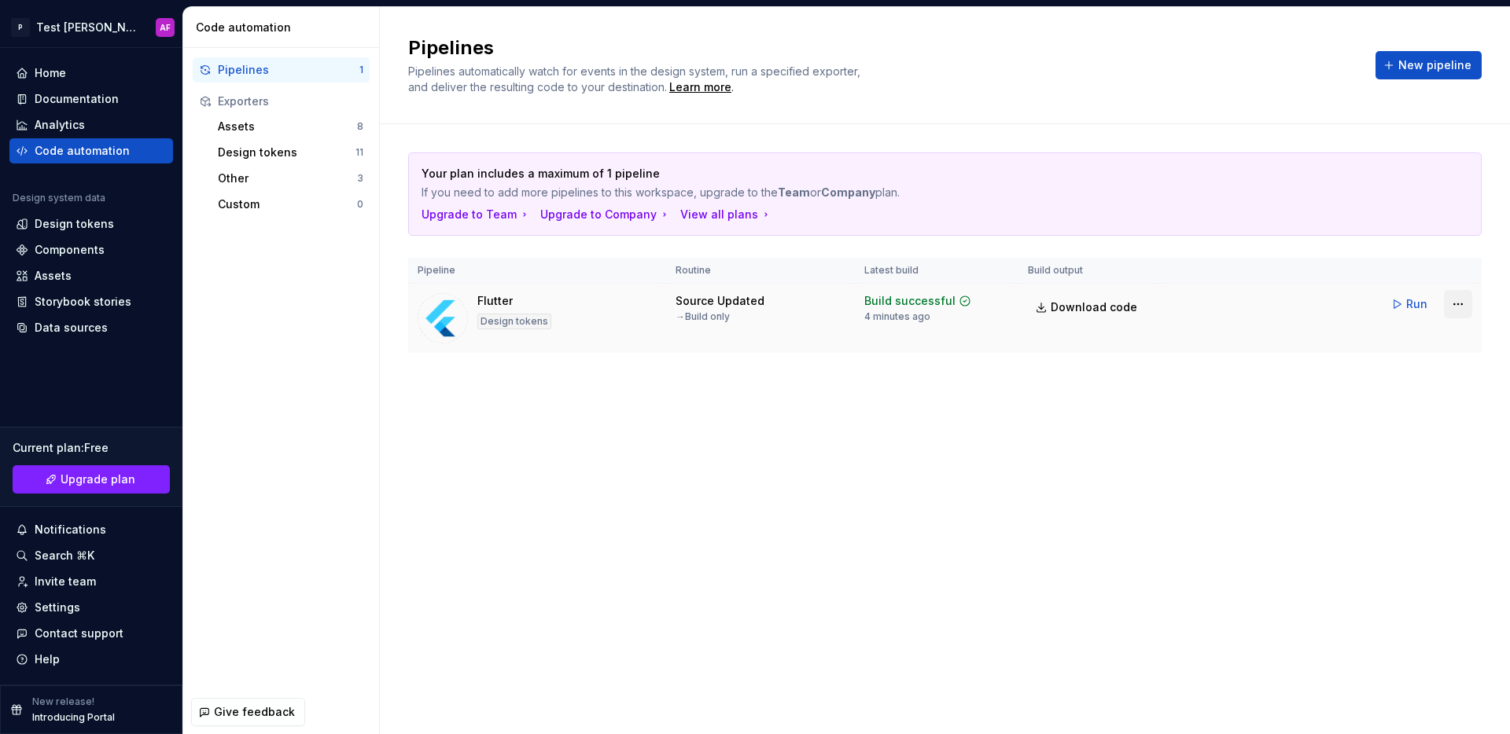
click at [1460, 304] on html "P Test [PERSON_NAME]'s AF Home Documentation Analytics Code automation Design s…" at bounding box center [755, 367] width 1510 height 734
click at [1004, 533] on html "P Test [PERSON_NAME]'s AF Home Documentation Analytics Code automation Design s…" at bounding box center [755, 367] width 1510 height 734
click at [845, 108] on div "Pipelines Pipelines automatically watch for events in the design system, run a …" at bounding box center [945, 65] width 1130 height 117
click at [53, 327] on div "Data sources" at bounding box center [71, 328] width 73 height 16
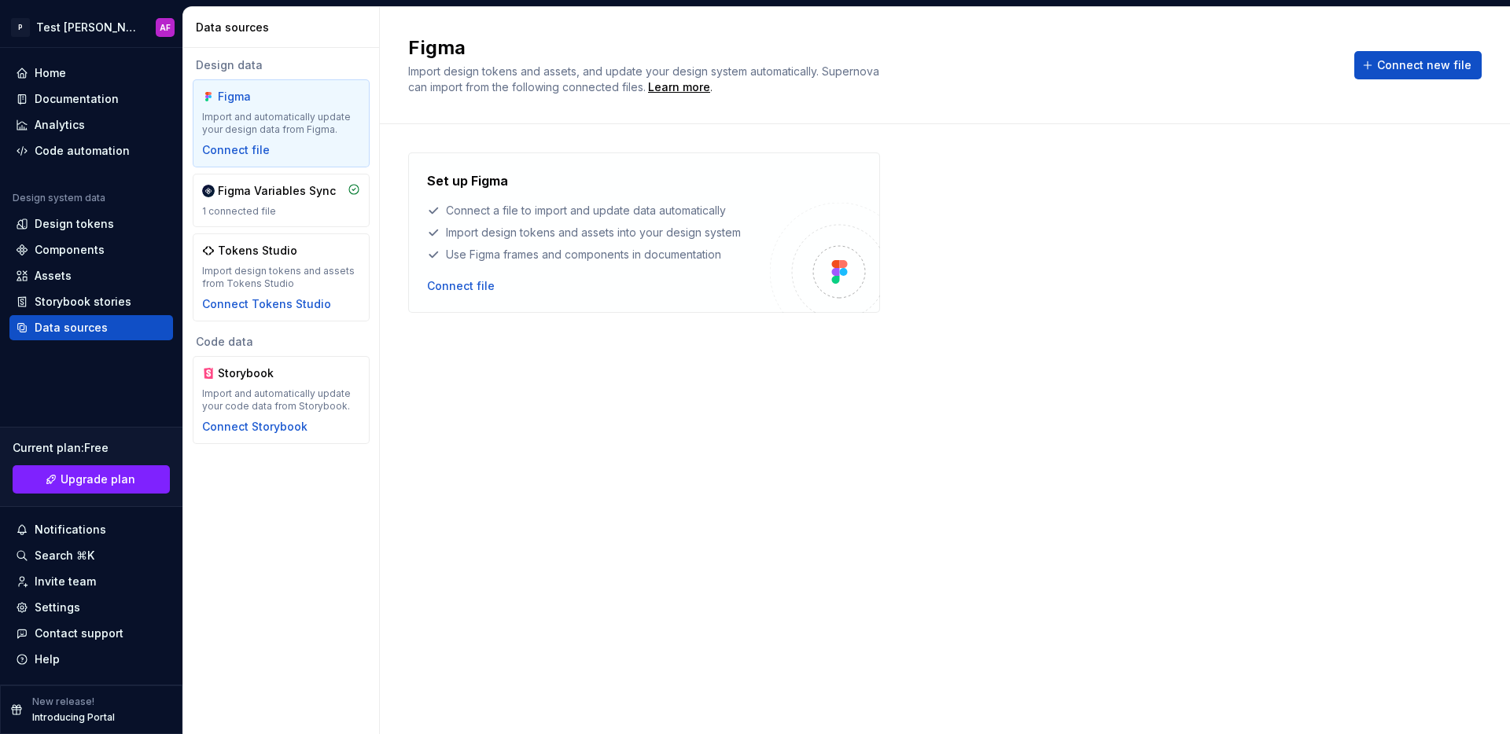
click at [789, 476] on div "Set up Figma Connect a file to import and update data automatically Import desi…" at bounding box center [944, 414] width 1073 height 522
